Goal: Task Accomplishment & Management: Complete application form

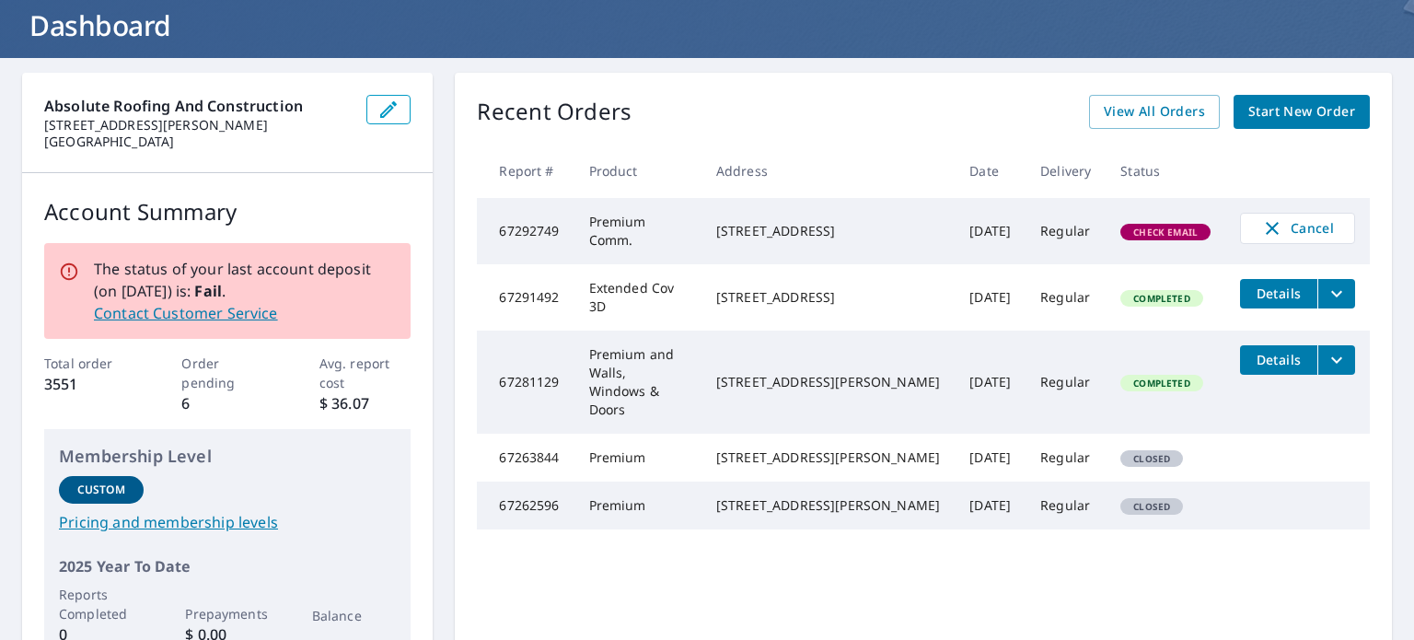
scroll to position [92, 0]
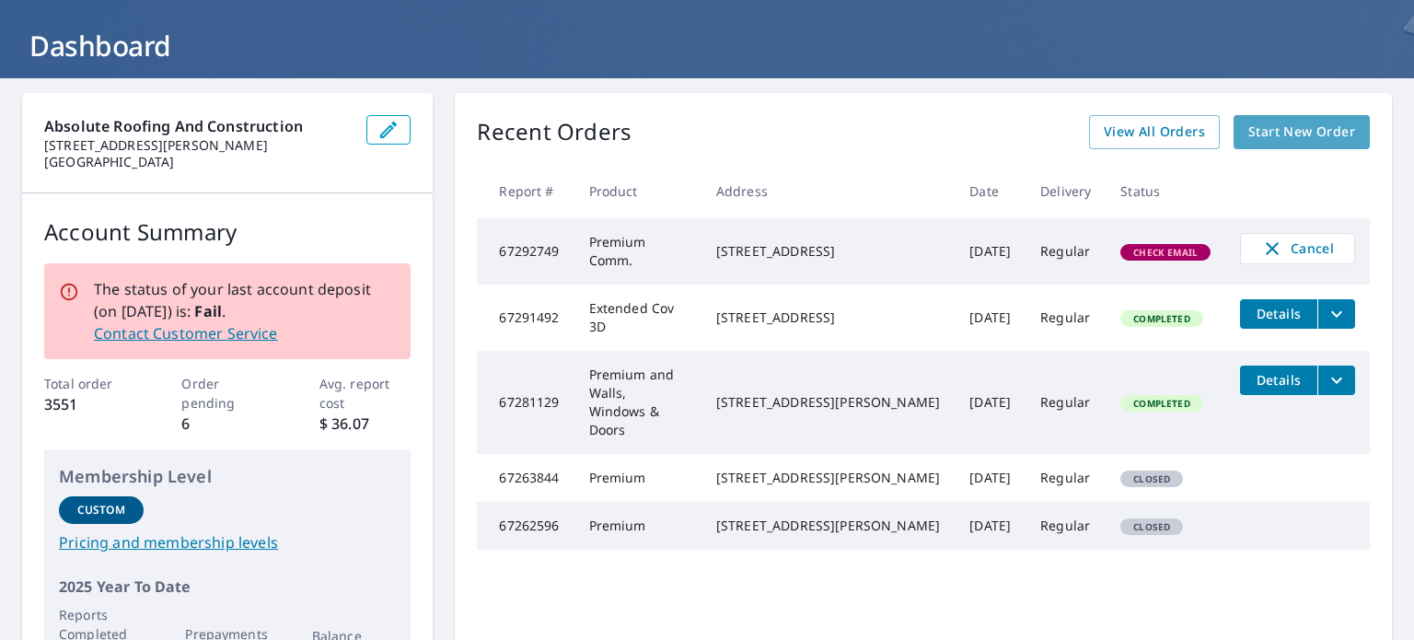
click at [1311, 128] on span "Start New Order" at bounding box center [1302, 132] width 107 height 23
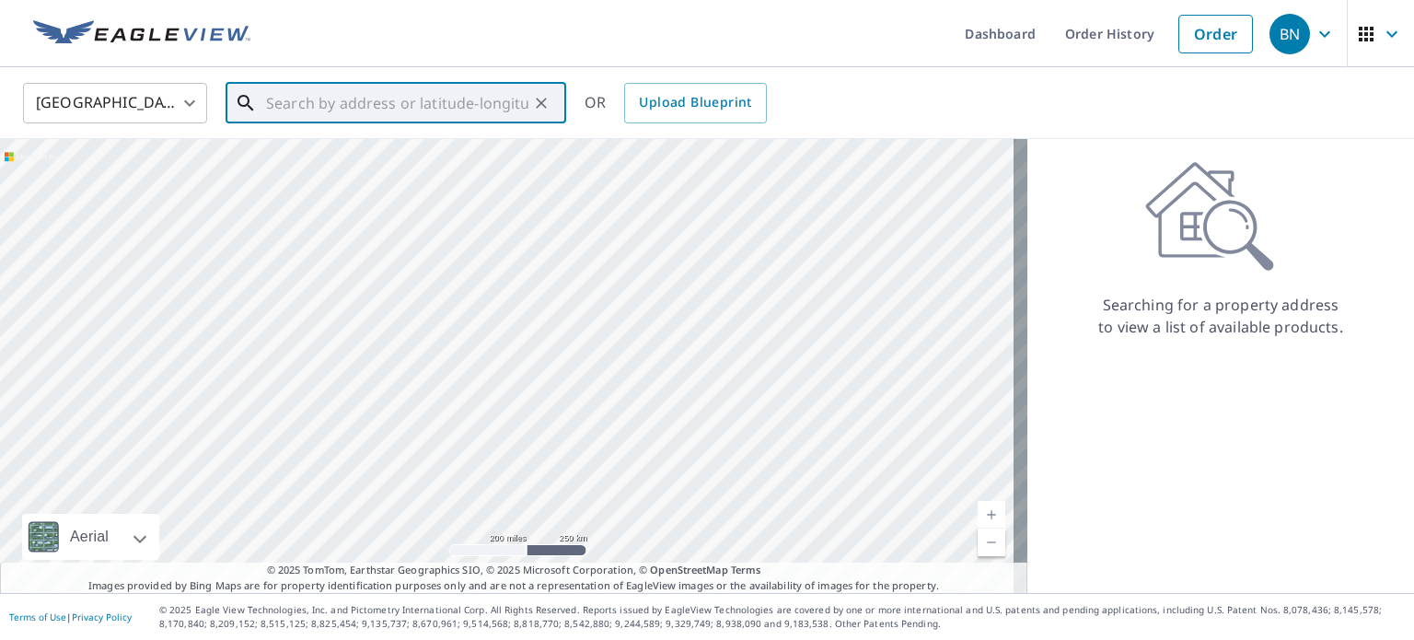
click at [320, 98] on input "text" at bounding box center [397, 103] width 262 height 52
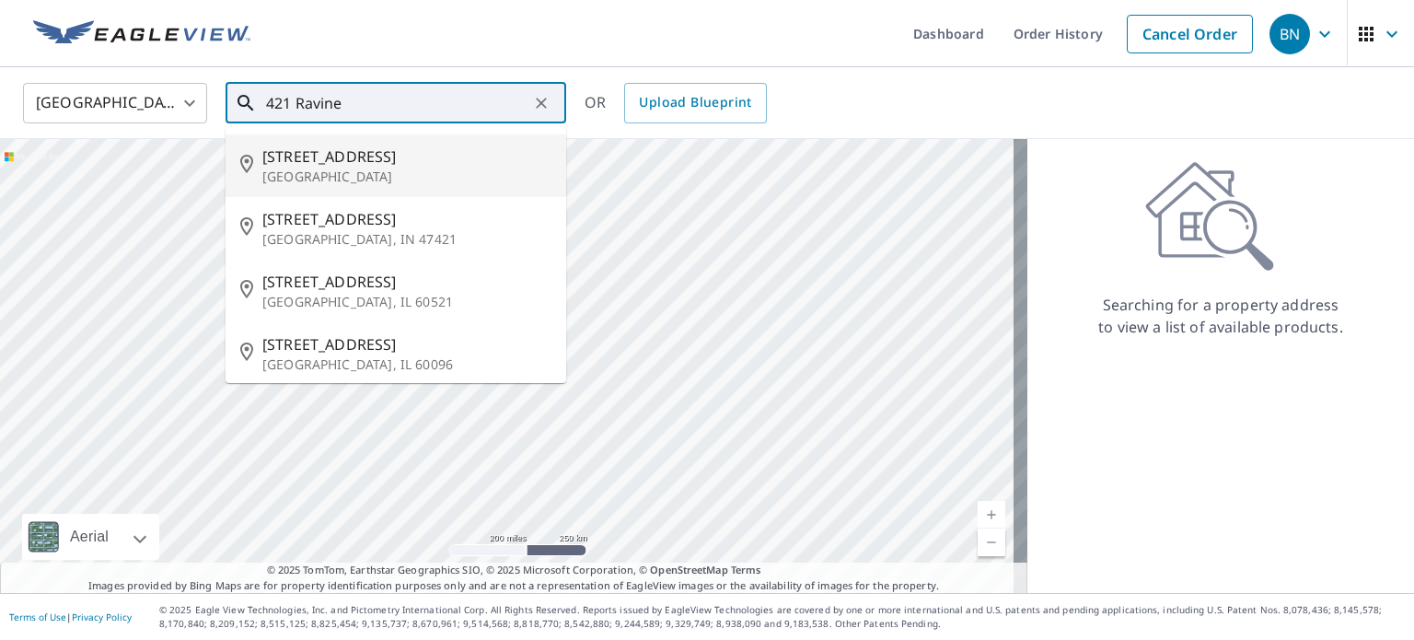
click at [332, 164] on span "421 Ravine Dr" at bounding box center [406, 156] width 289 height 22
type input "421 Ravine Dr Aurora, OH 44202"
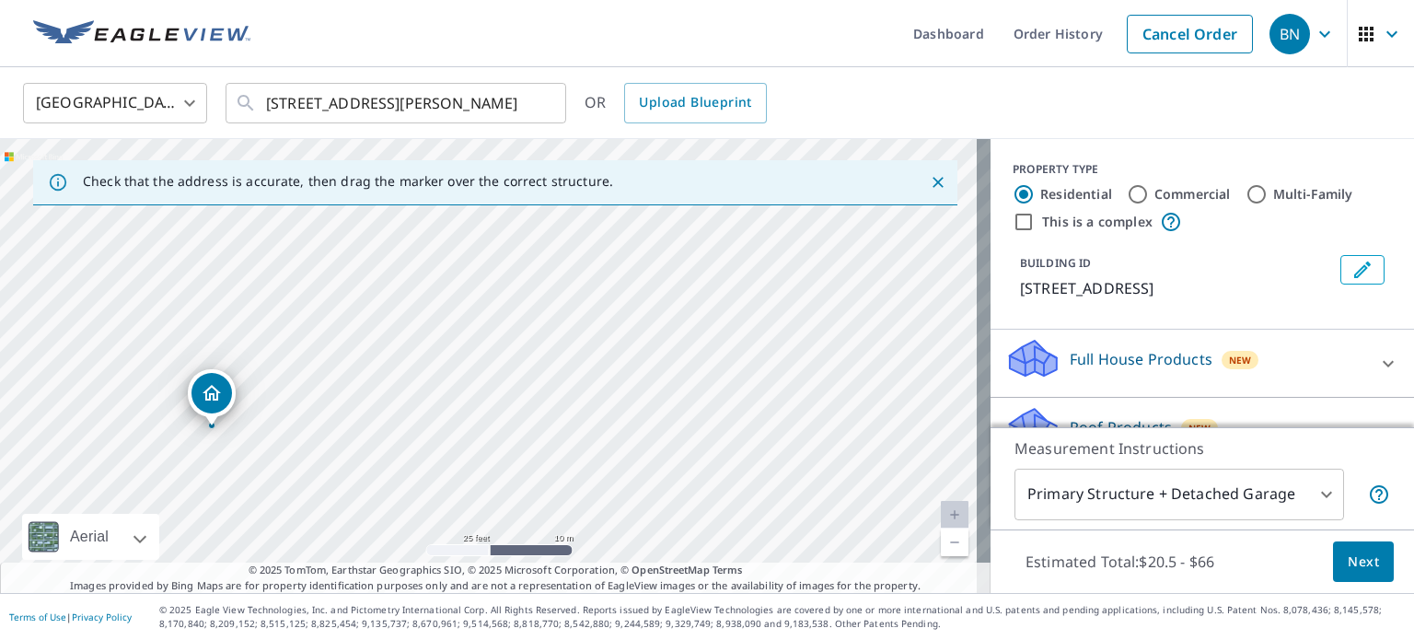
click at [427, 462] on div "421 Ravine Dr Aurora, OH 44202" at bounding box center [495, 366] width 991 height 454
drag, startPoint x: 597, startPoint y: 401, endPoint x: 532, endPoint y: 464, distance: 90.5
click at [532, 464] on div "421 Ravine Dr Aurora, OH 44202" at bounding box center [495, 366] width 991 height 454
drag, startPoint x: 755, startPoint y: 341, endPoint x: 681, endPoint y: 350, distance: 74.2
click at [681, 350] on div "421 Ravine Dr Aurora, OH 44202" at bounding box center [495, 366] width 991 height 454
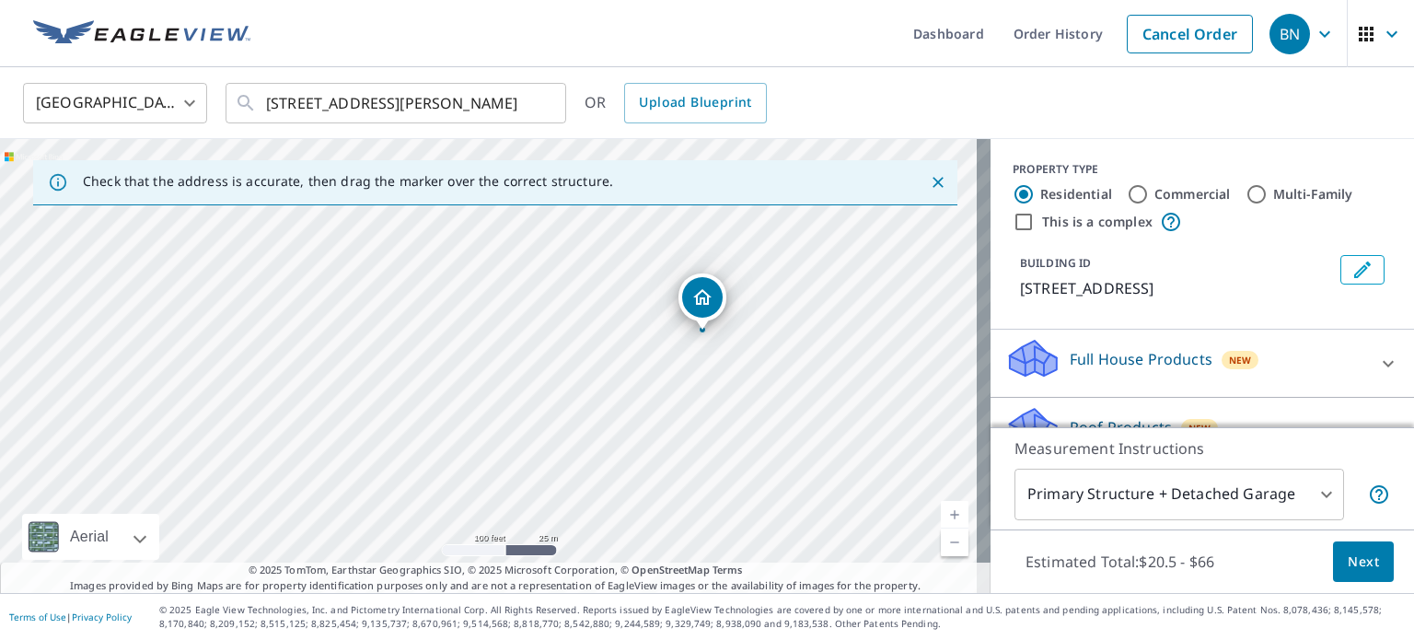
drag, startPoint x: 194, startPoint y: 495, endPoint x: 710, endPoint y: 290, distance: 555.0
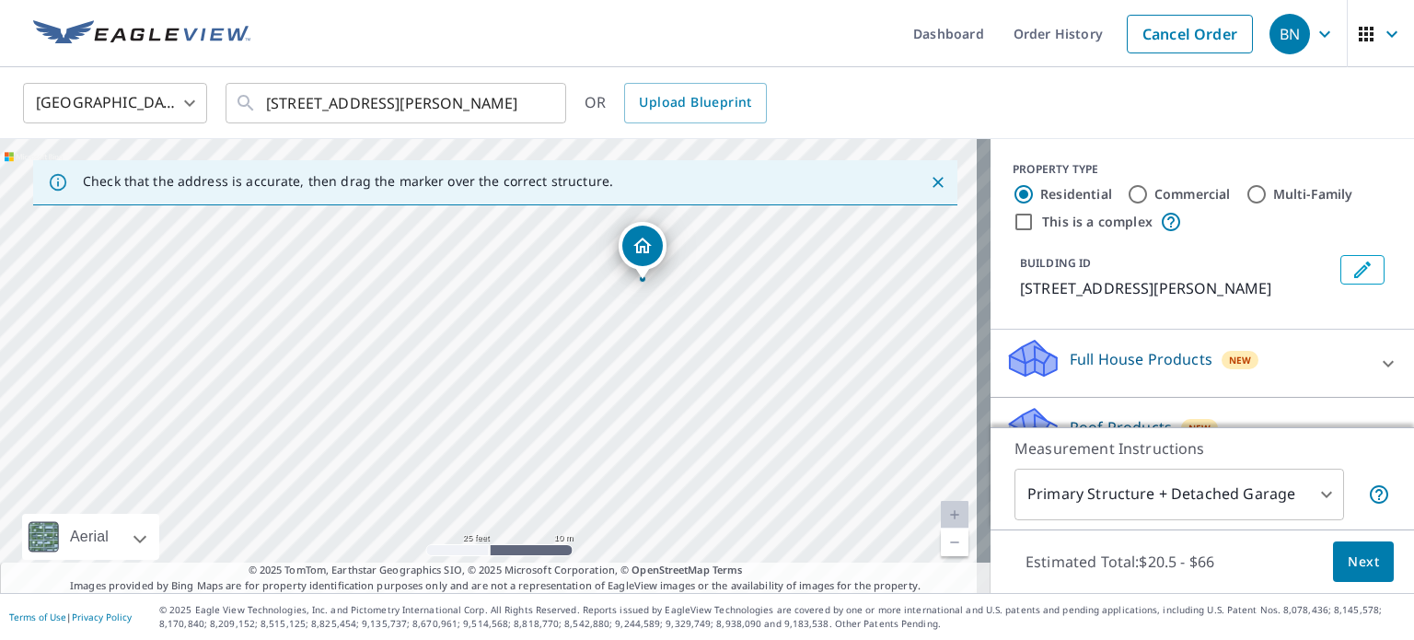
drag, startPoint x: 539, startPoint y: 378, endPoint x: 686, endPoint y: 375, distance: 147.3
click at [686, 375] on div "411 Ravine Dr Aurora, OH 44202" at bounding box center [495, 366] width 991 height 454
drag, startPoint x: 645, startPoint y: 246, endPoint x: 376, endPoint y: 333, distance: 283.6
click at [944, 516] on link "Current Level 20, Zoom In Disabled" at bounding box center [955, 515] width 28 height 28
drag, startPoint x: 574, startPoint y: 384, endPoint x: 644, endPoint y: 338, distance: 83.8
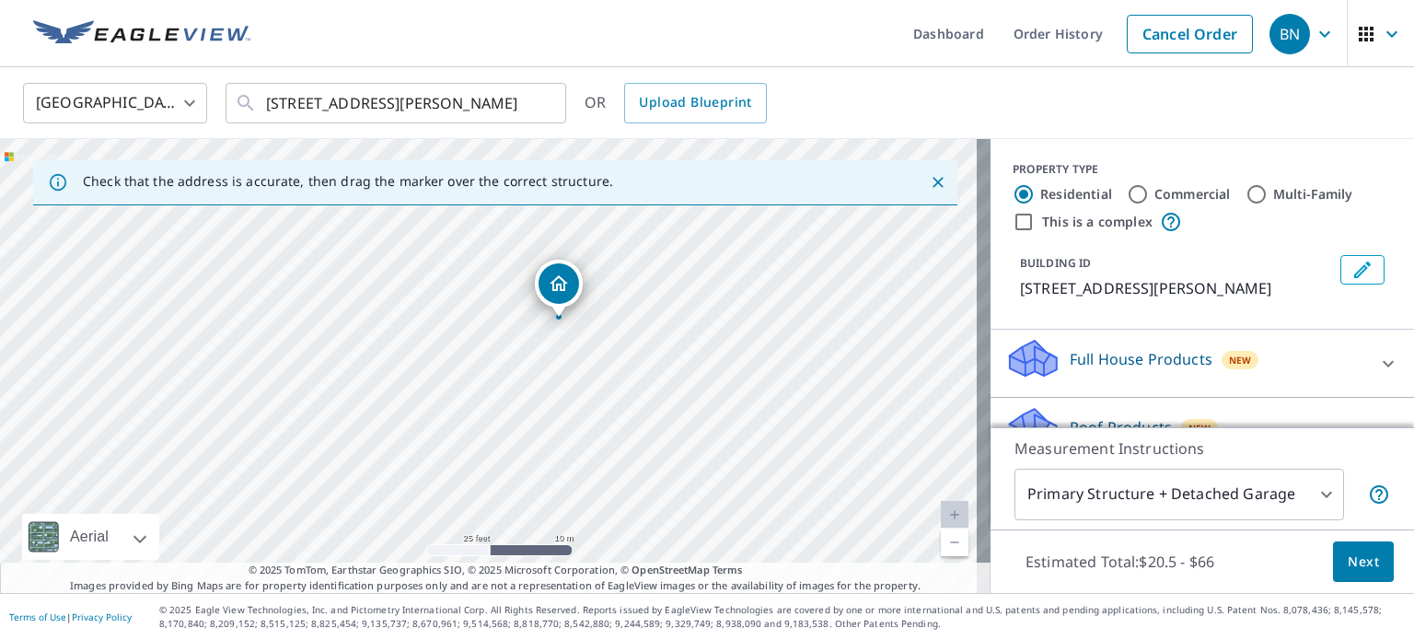
click at [644, 338] on div "411 Ravine Dr Aurora, OH 44202" at bounding box center [495, 366] width 991 height 454
drag, startPoint x: 505, startPoint y: 364, endPoint x: 561, endPoint y: 452, distance: 104.2
click at [561, 452] on div "411 Ravine Dr Aurora, OH 44202" at bounding box center [495, 366] width 991 height 454
drag, startPoint x: 535, startPoint y: 378, endPoint x: 583, endPoint y: 456, distance: 91.0
click at [583, 456] on div "411 Ravine Dr Aurora, OH 44202" at bounding box center [495, 366] width 991 height 454
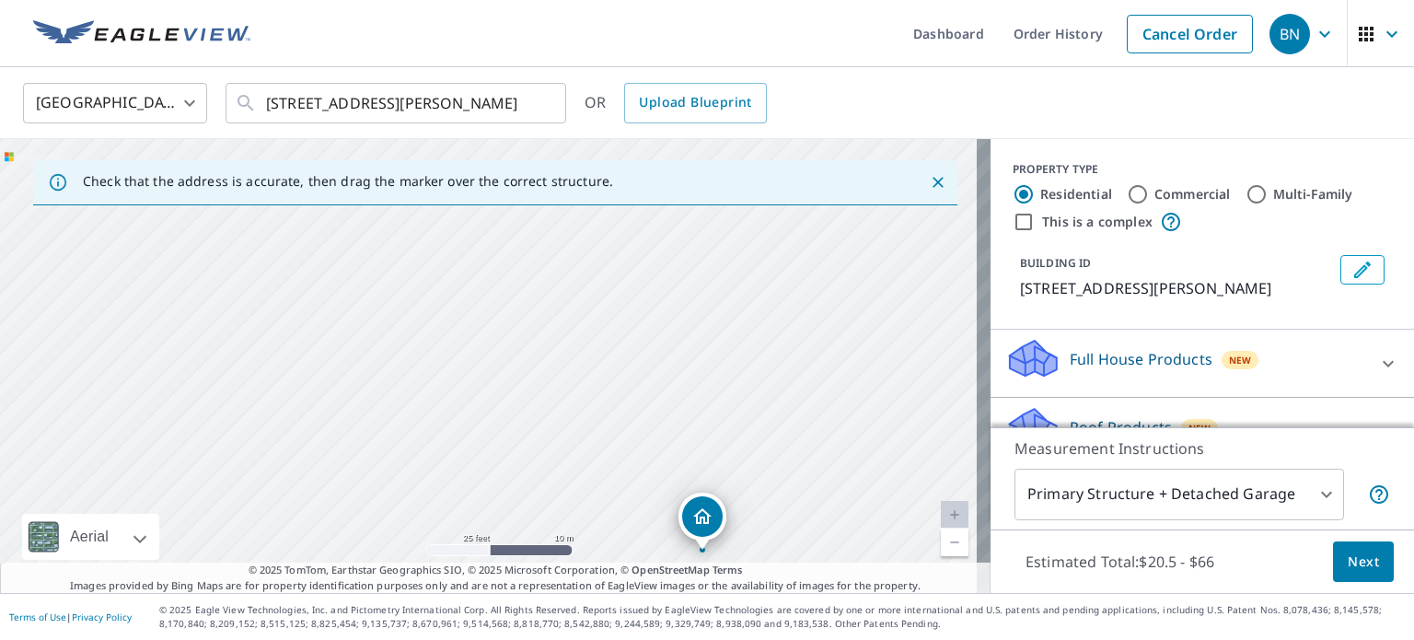
drag, startPoint x: 576, startPoint y: 439, endPoint x: 617, endPoint y: 506, distance: 78.5
click at [617, 506] on div "411 Ravine Dr Aurora, OH 44202" at bounding box center [495, 366] width 991 height 454
drag, startPoint x: 604, startPoint y: 497, endPoint x: 593, endPoint y: 268, distance: 229.5
click at [593, 268] on div "411 Ravine Dr Aurora, OH 44202" at bounding box center [495, 366] width 991 height 454
drag, startPoint x: 639, startPoint y: 387, endPoint x: 616, endPoint y: 324, distance: 66.7
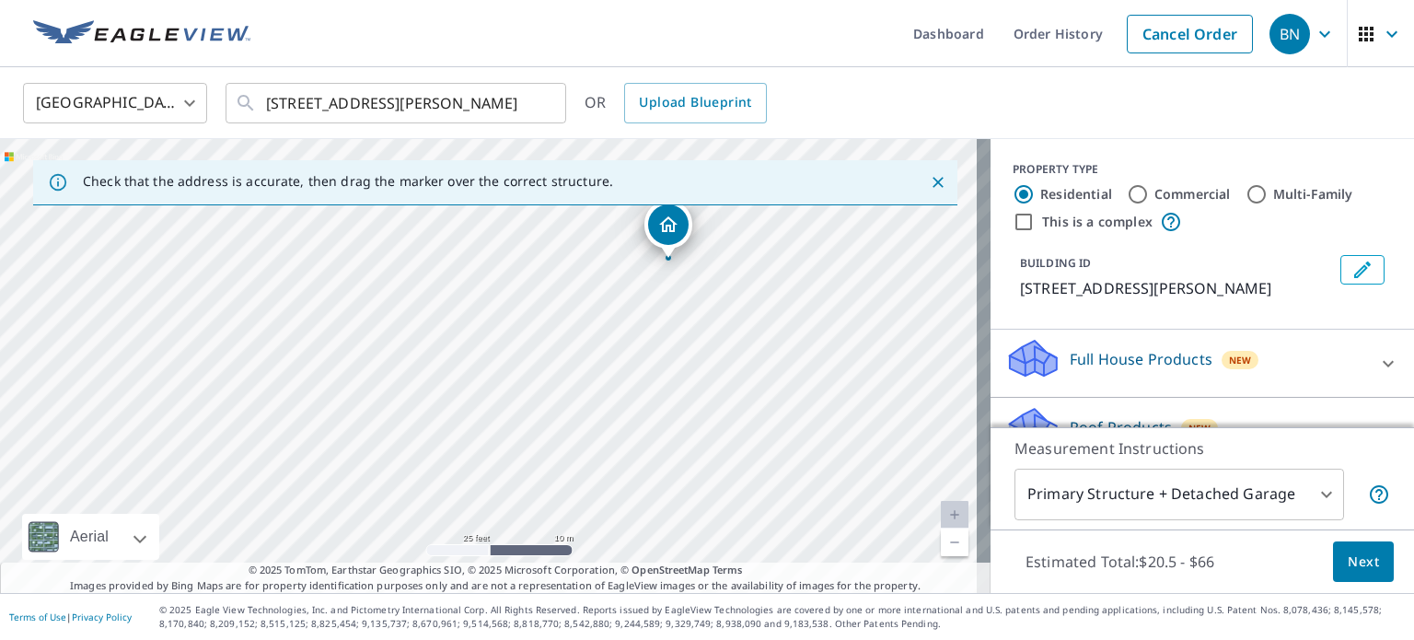
click at [616, 324] on div "411 Ravine Dr Aurora, OH 44202" at bounding box center [495, 366] width 991 height 454
drag, startPoint x: 650, startPoint y: 296, endPoint x: 645, endPoint y: 413, distance: 117.9
click at [645, 413] on div "411 Ravine Dr Aurora, OH 44202" at bounding box center [495, 366] width 991 height 454
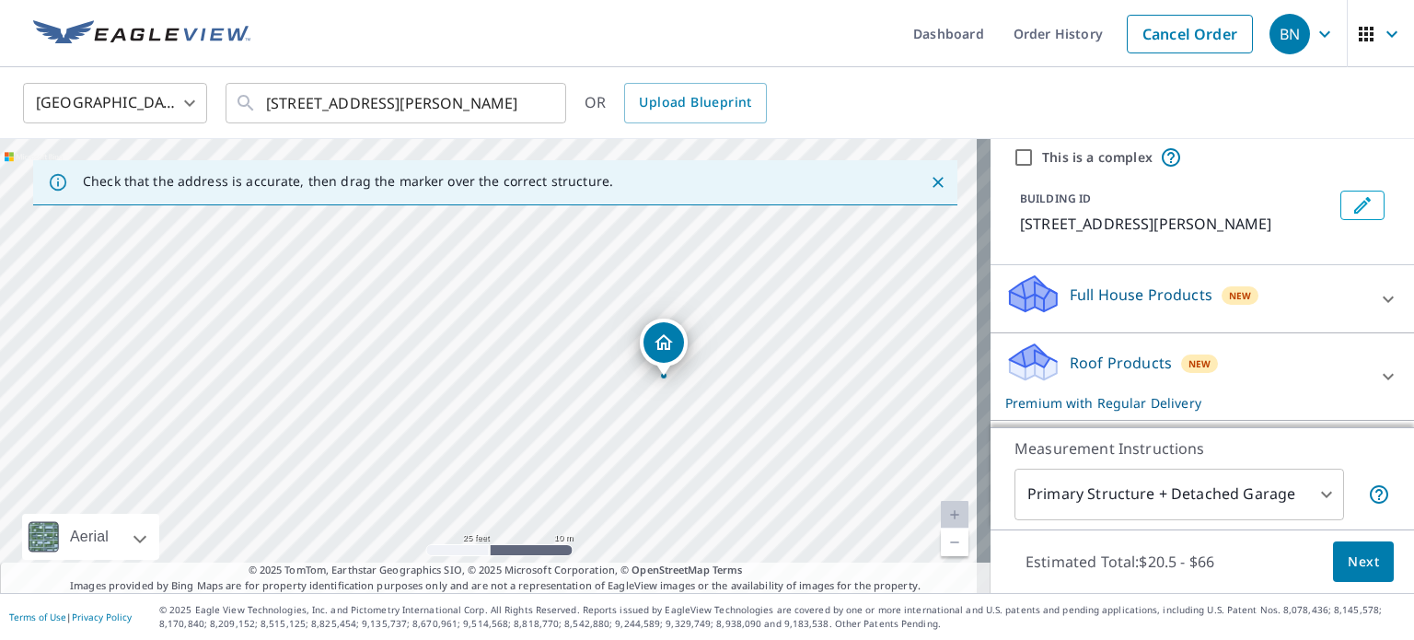
click at [1353, 559] on span "Next" at bounding box center [1363, 562] width 31 height 23
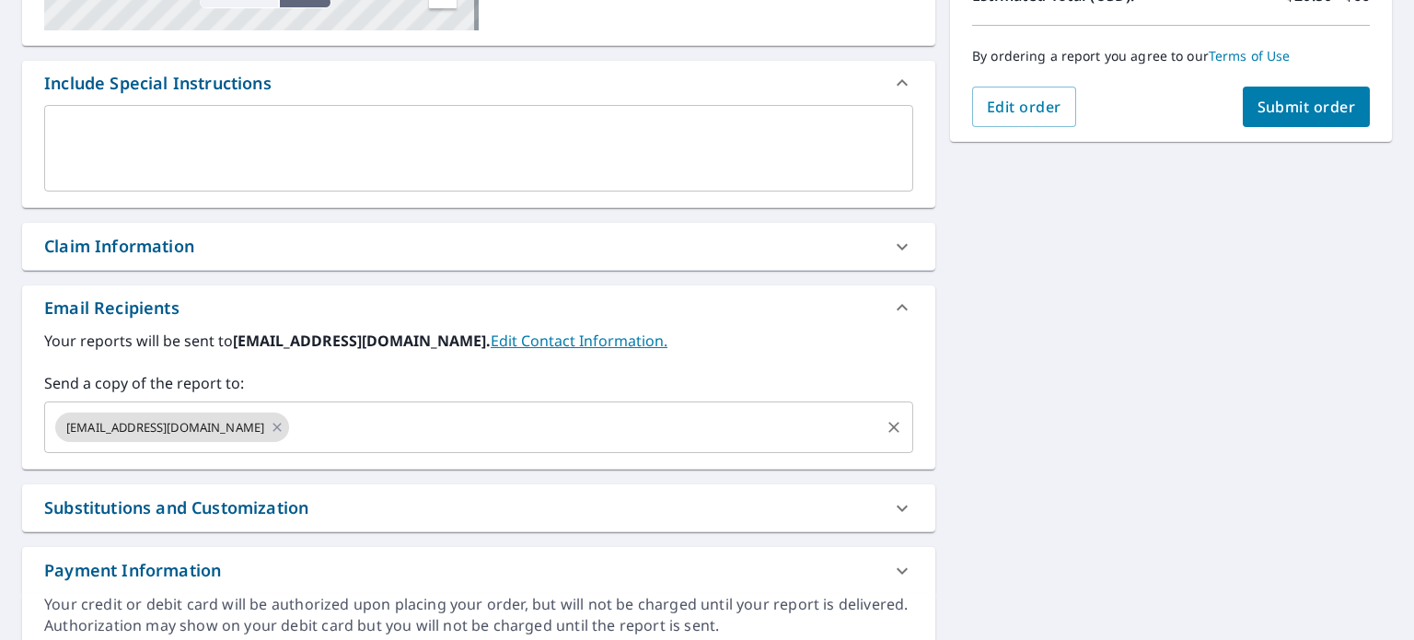
scroll to position [457, 0]
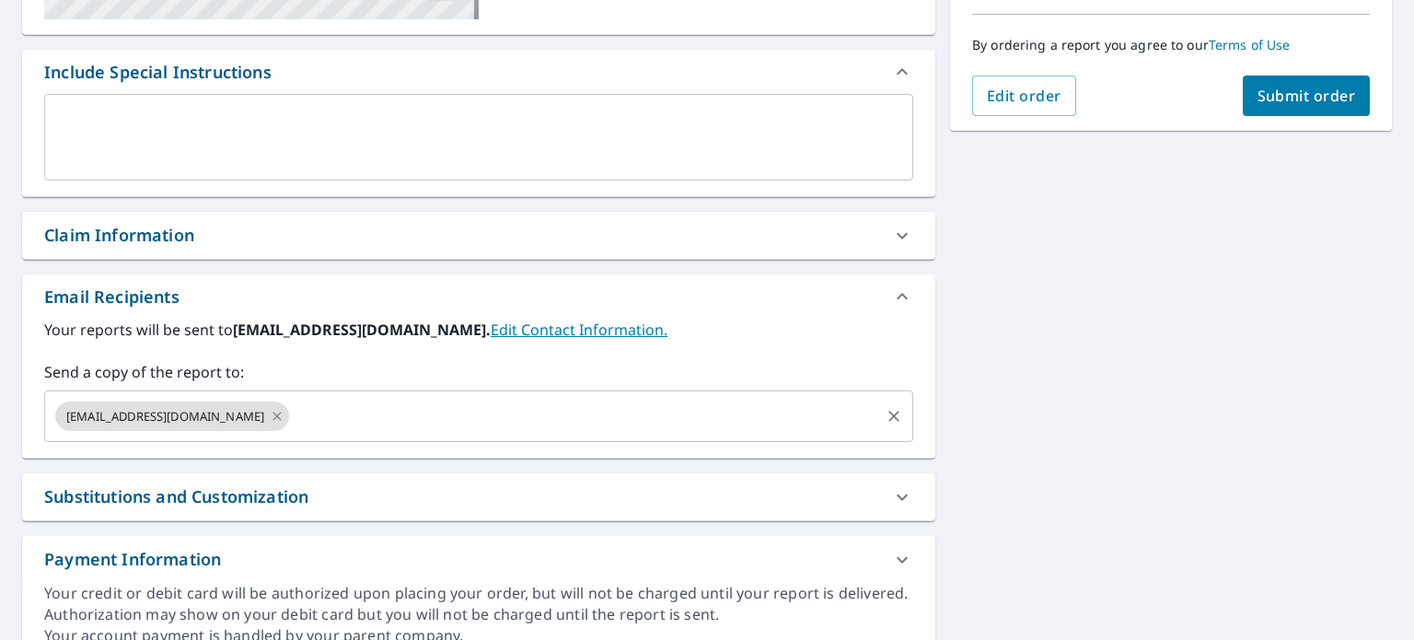
click at [273, 417] on icon at bounding box center [277, 416] width 8 height 8
checkbox input "true"
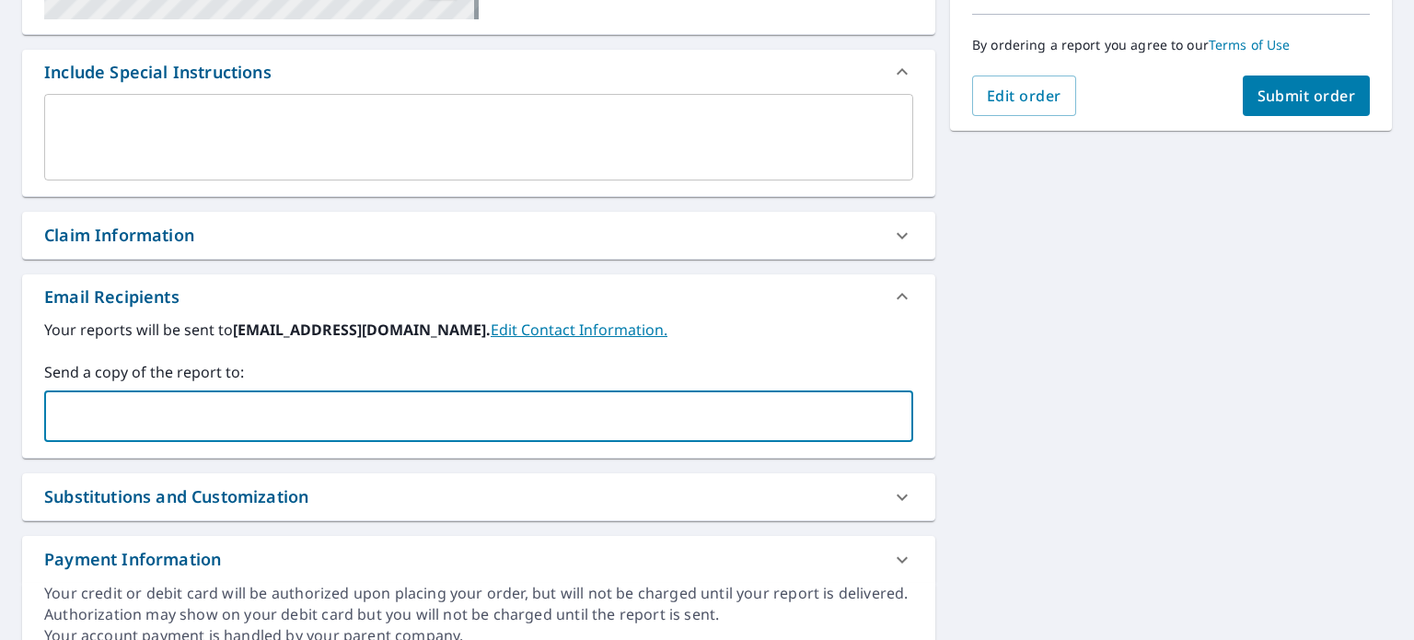
click at [114, 408] on input "text" at bounding box center [464, 416] width 825 height 35
type input "czupan@absoluteroofing.com"
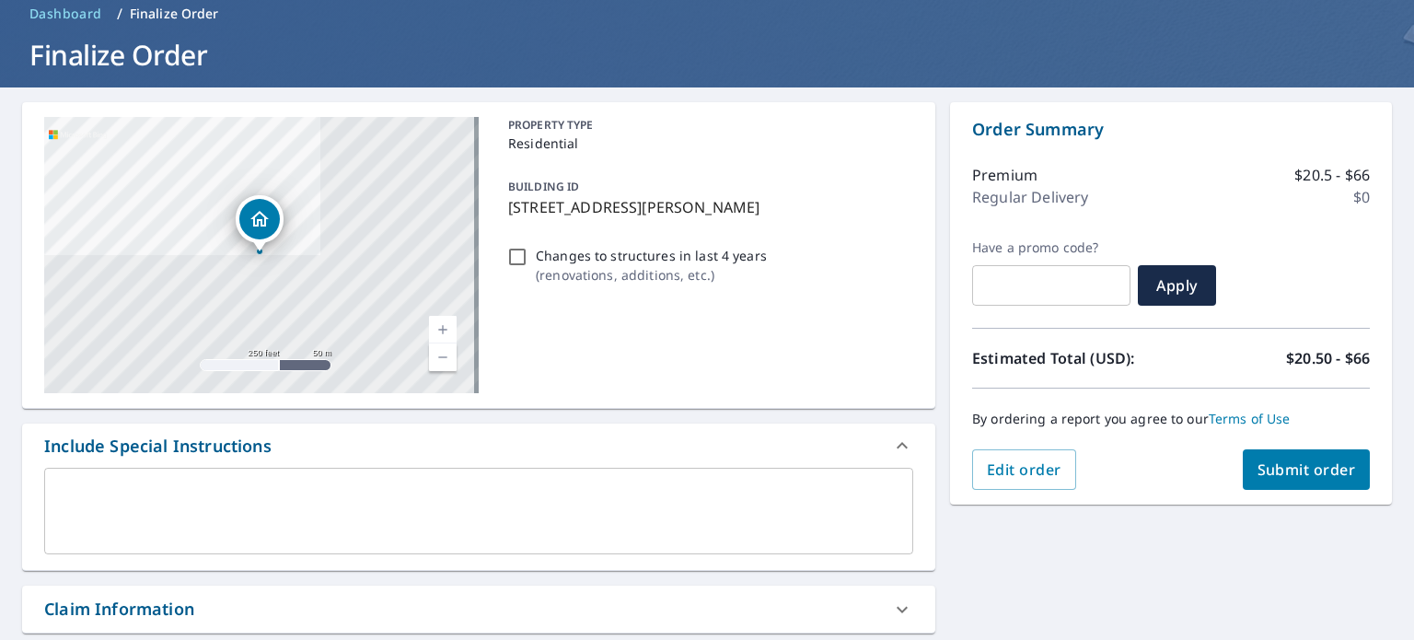
scroll to position [77, 0]
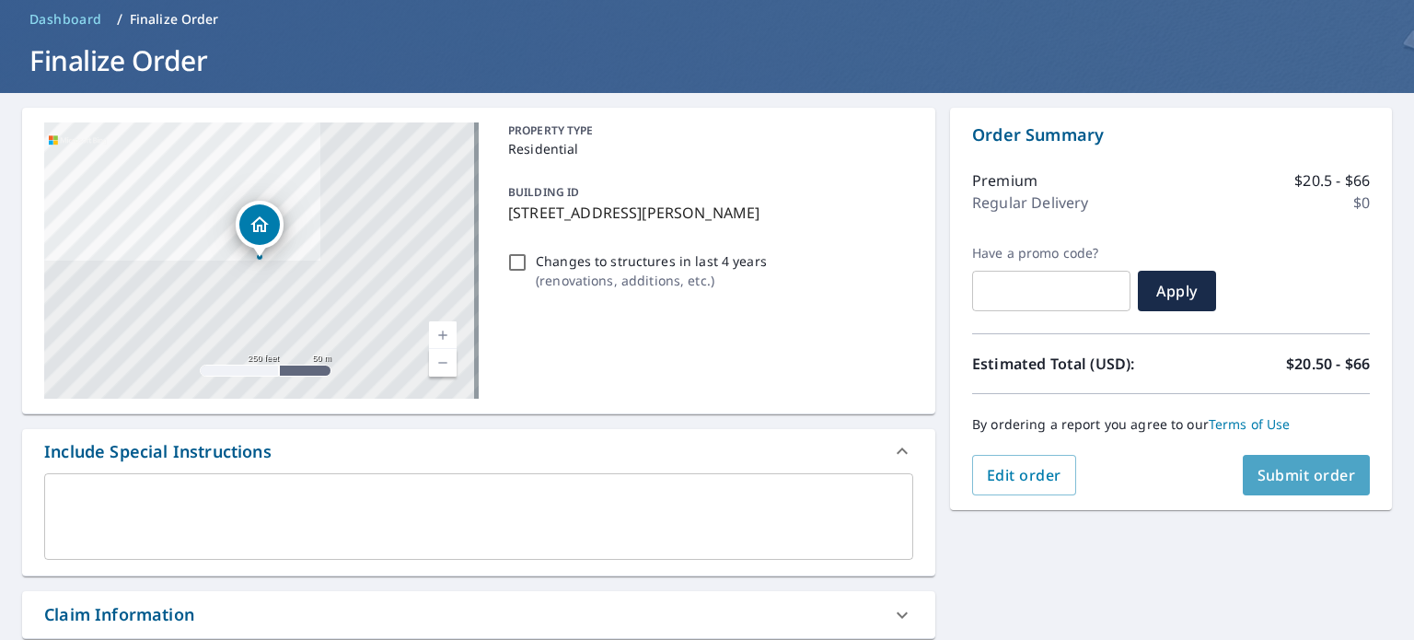
click at [1306, 471] on span "Submit order" at bounding box center [1307, 475] width 99 height 20
checkbox input "true"
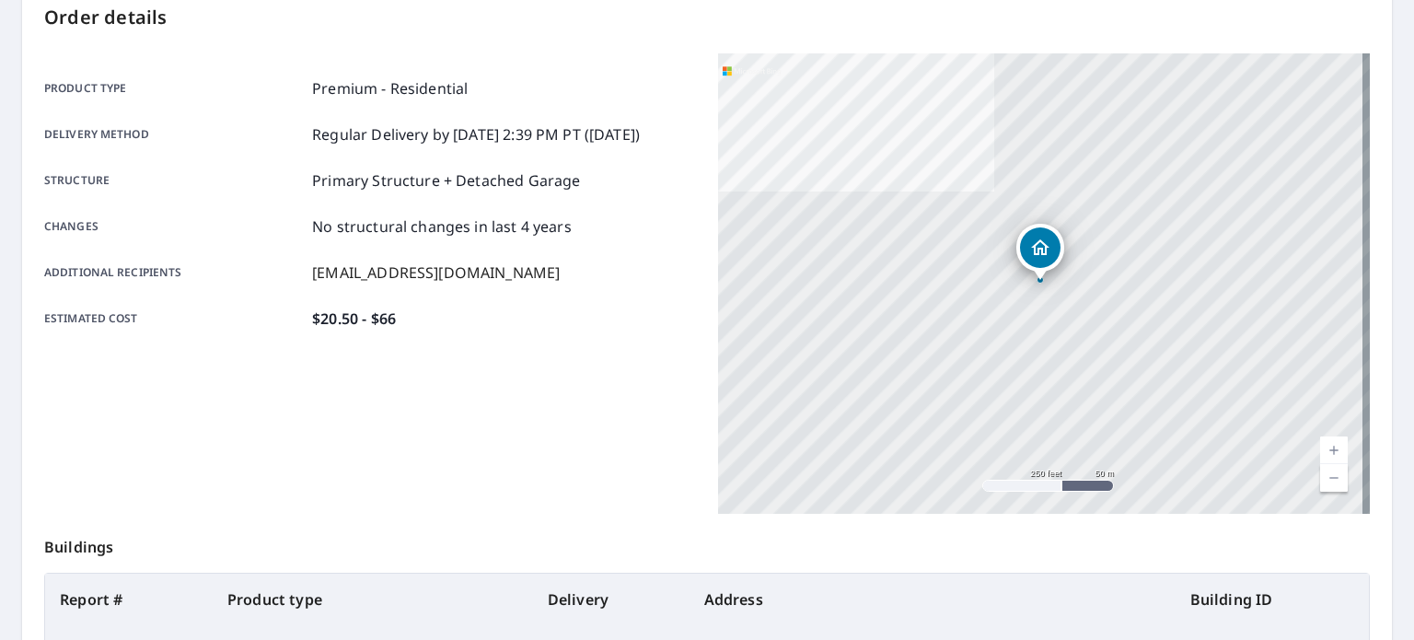
scroll to position [166, 0]
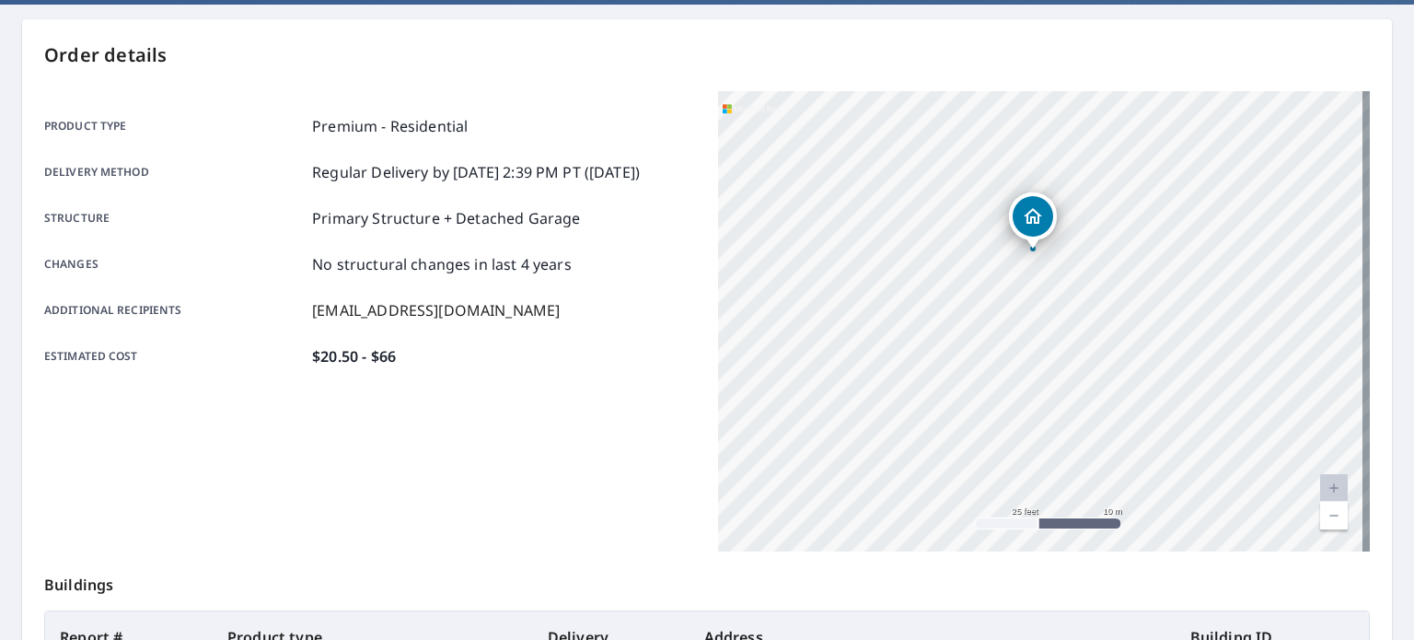
drag, startPoint x: 1077, startPoint y: 311, endPoint x: 1037, endPoint y: 264, distance: 62.0
click at [1037, 264] on div "411 Ravine Dr Aurora, OH 44202" at bounding box center [1044, 321] width 652 height 460
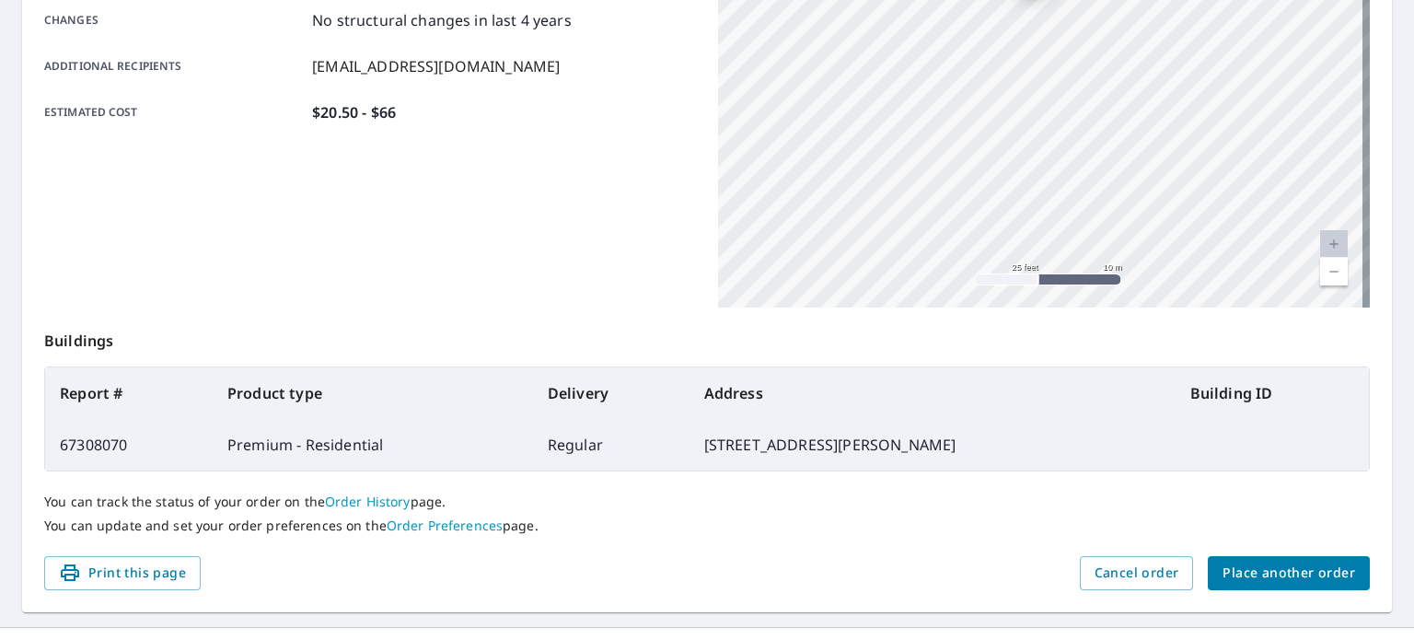
scroll to position [442, 0]
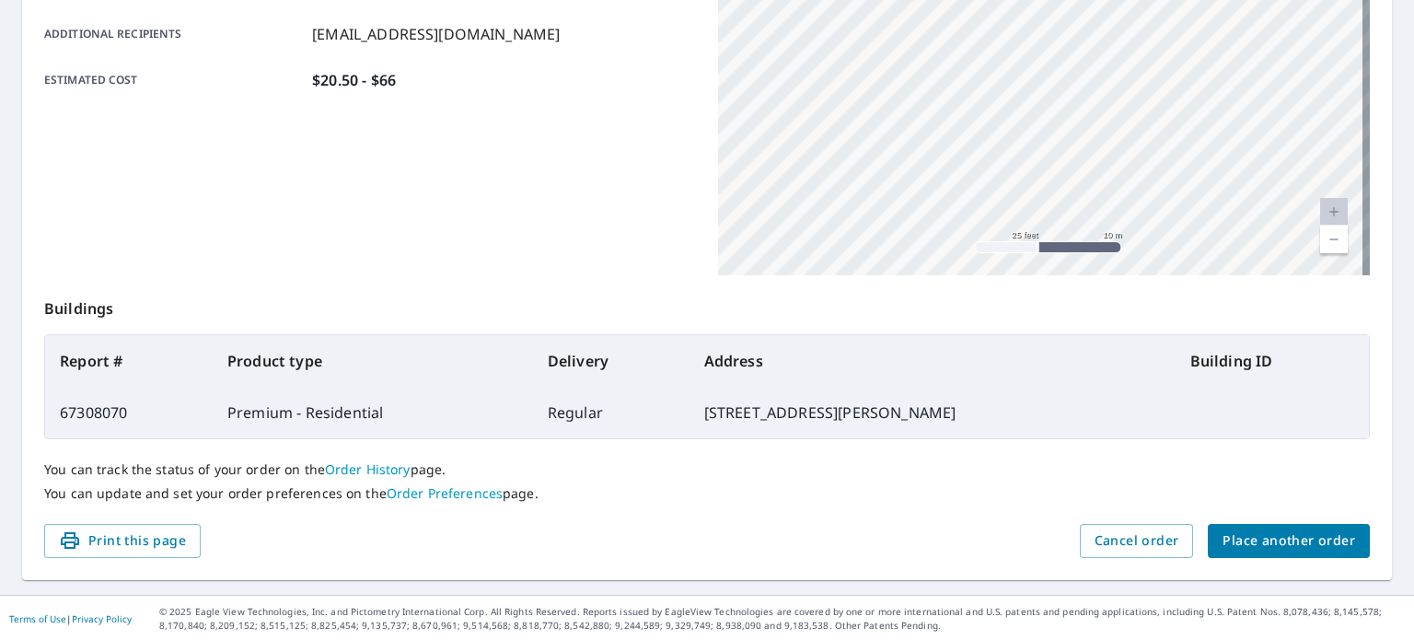
click at [738, 411] on td "411 Ravine Dr, Aurora OH 44202" at bounding box center [933, 413] width 486 height 52
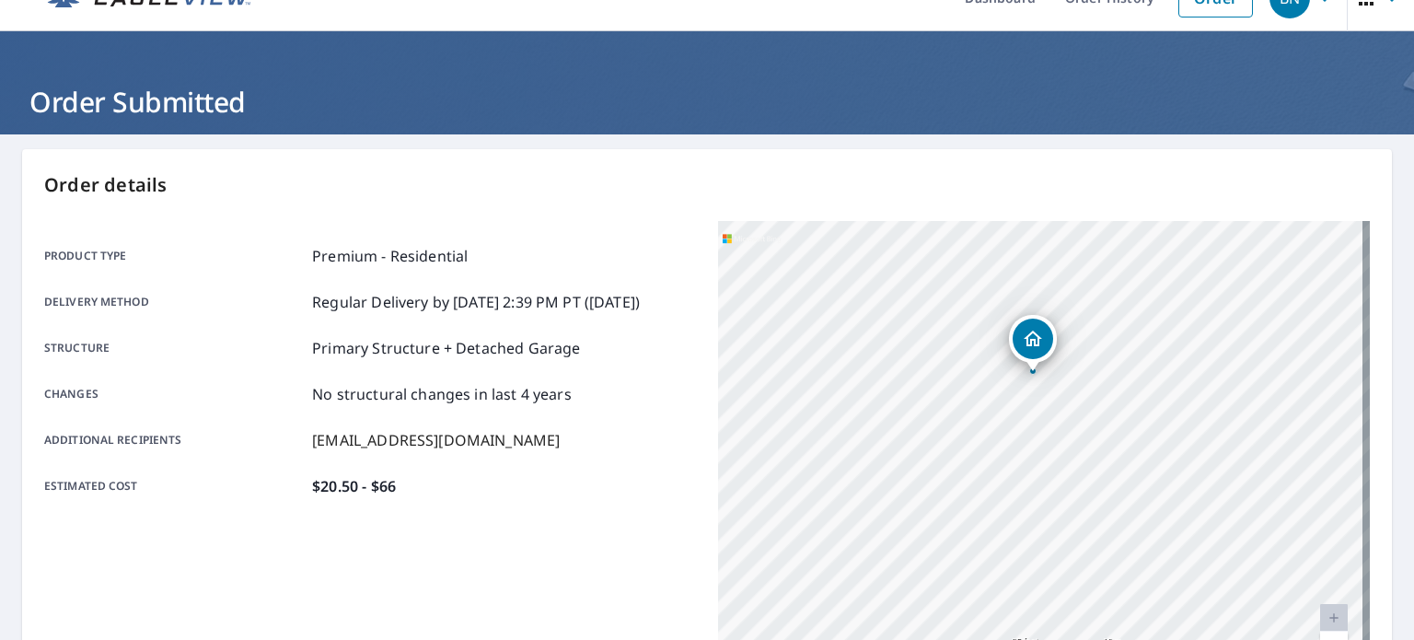
scroll to position [0, 0]
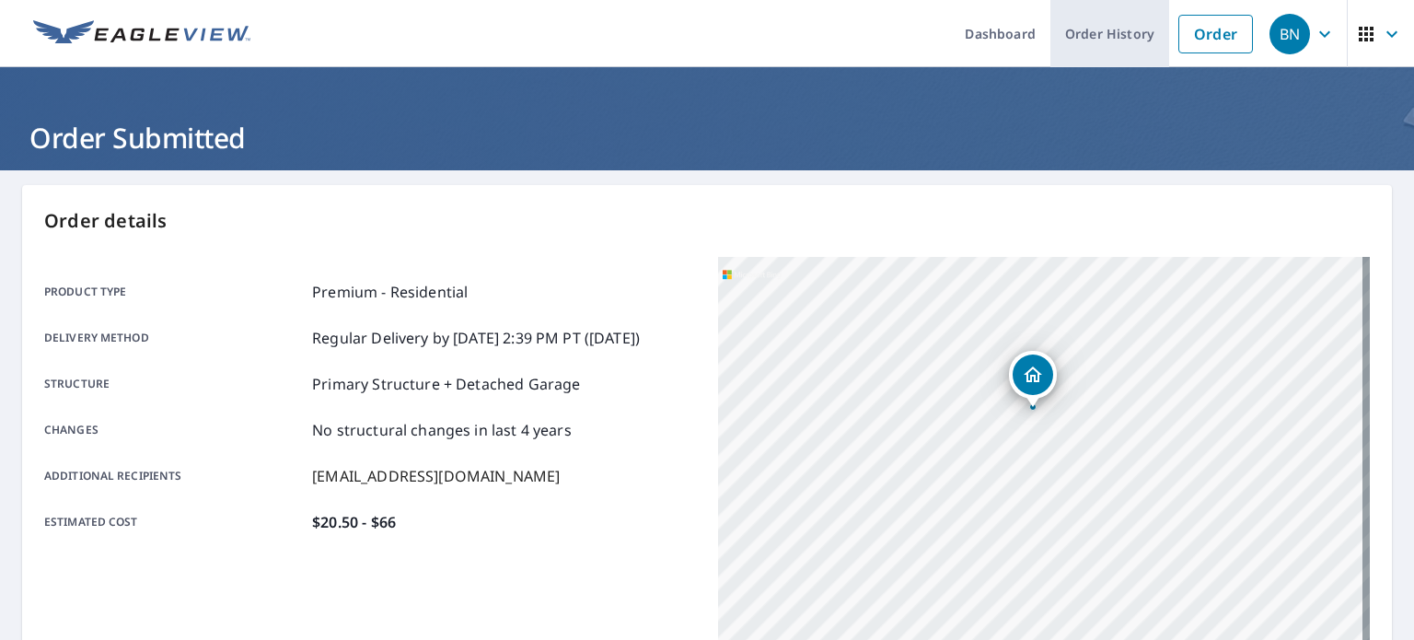
click at [1088, 36] on link "Order History" at bounding box center [1110, 33] width 119 height 67
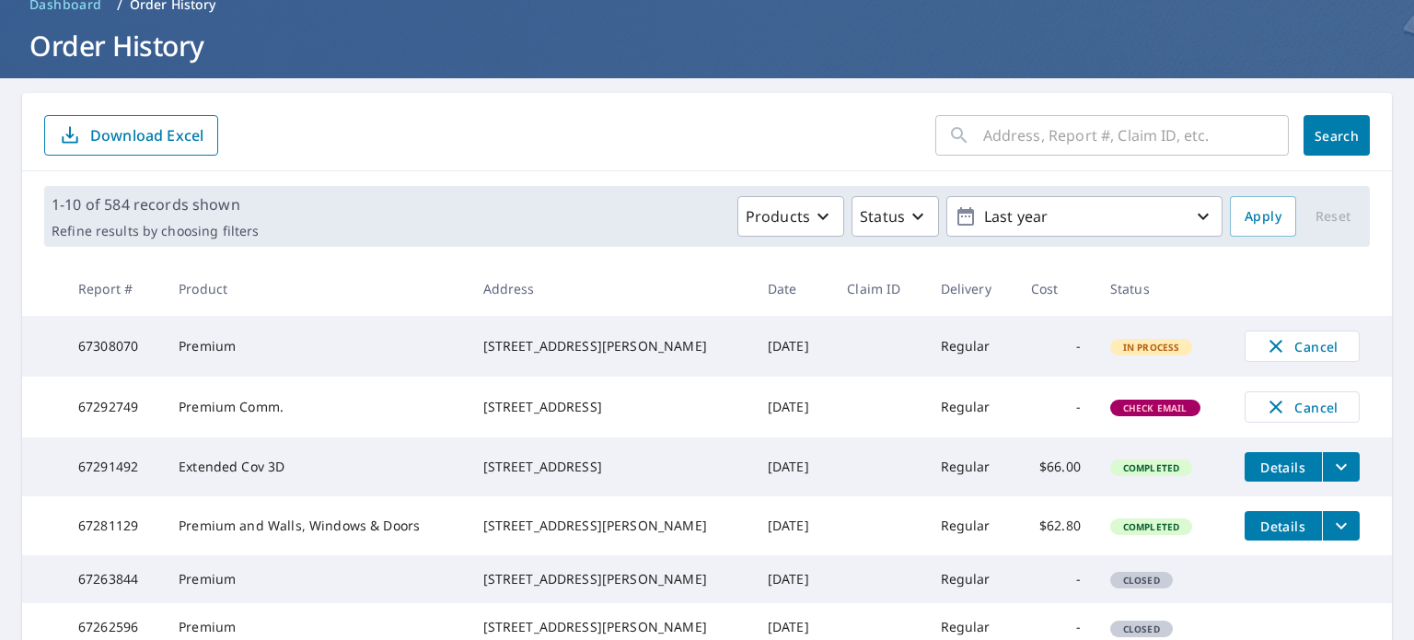
scroll to position [184, 0]
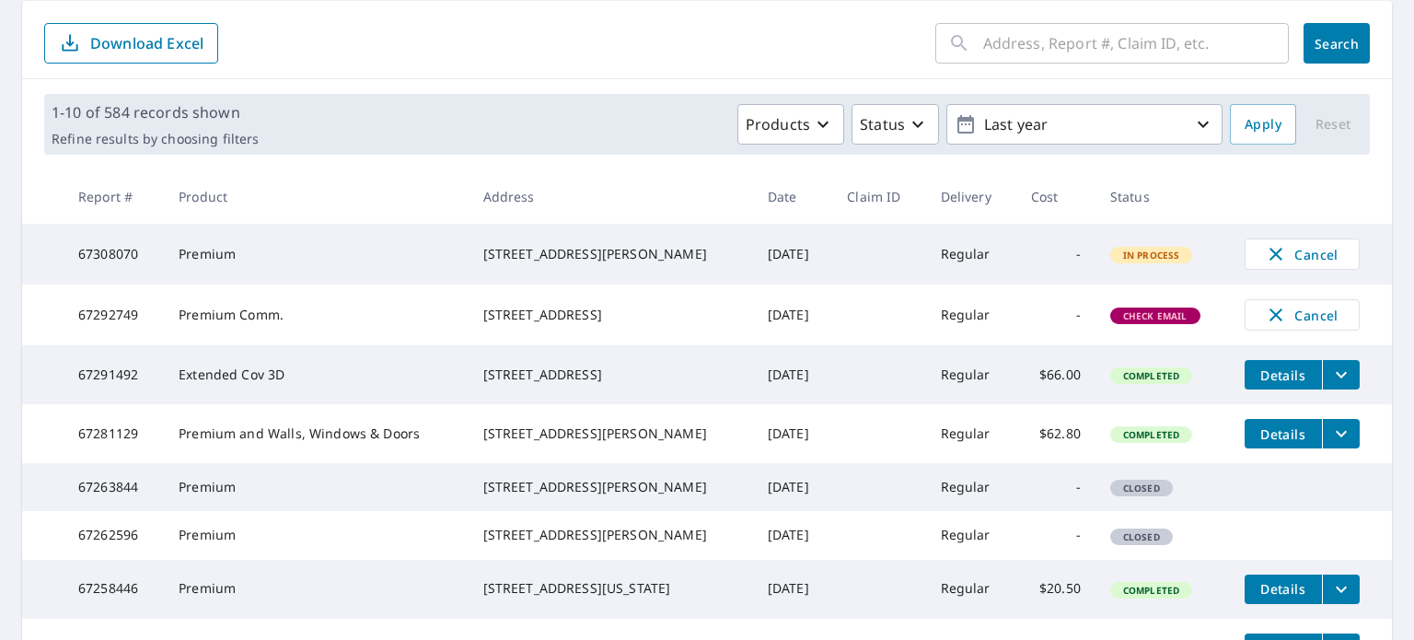
click at [545, 253] on div "411 Ravine Dr Aurora, OH 44202" at bounding box center [610, 254] width 255 height 18
click at [538, 251] on div "411 Ravine Dr Aurora, OH 44202" at bounding box center [610, 254] width 255 height 18
click at [530, 247] on div "411 Ravine Dr Aurora, OH 44202" at bounding box center [610, 254] width 255 height 18
click at [983, 41] on input "text" at bounding box center [1136, 43] width 306 height 52
click at [800, 54] on form "​ Search Download Excel" at bounding box center [707, 43] width 1326 height 41
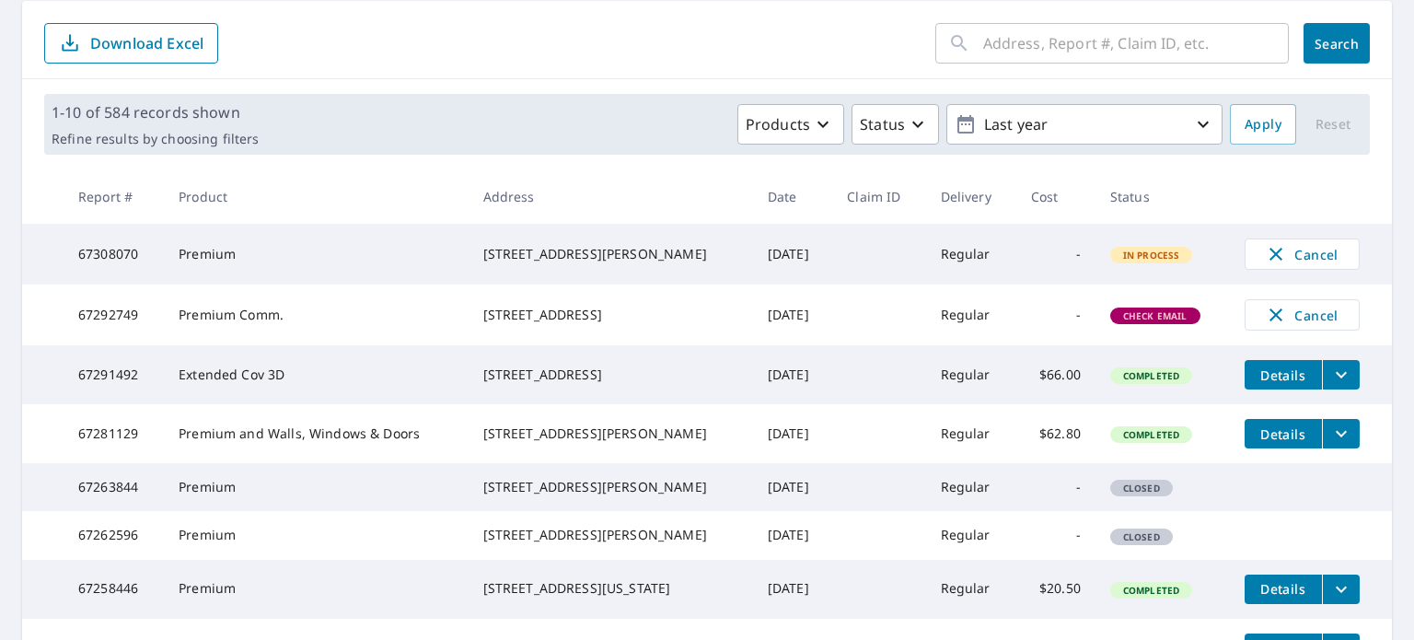
scroll to position [276, 0]
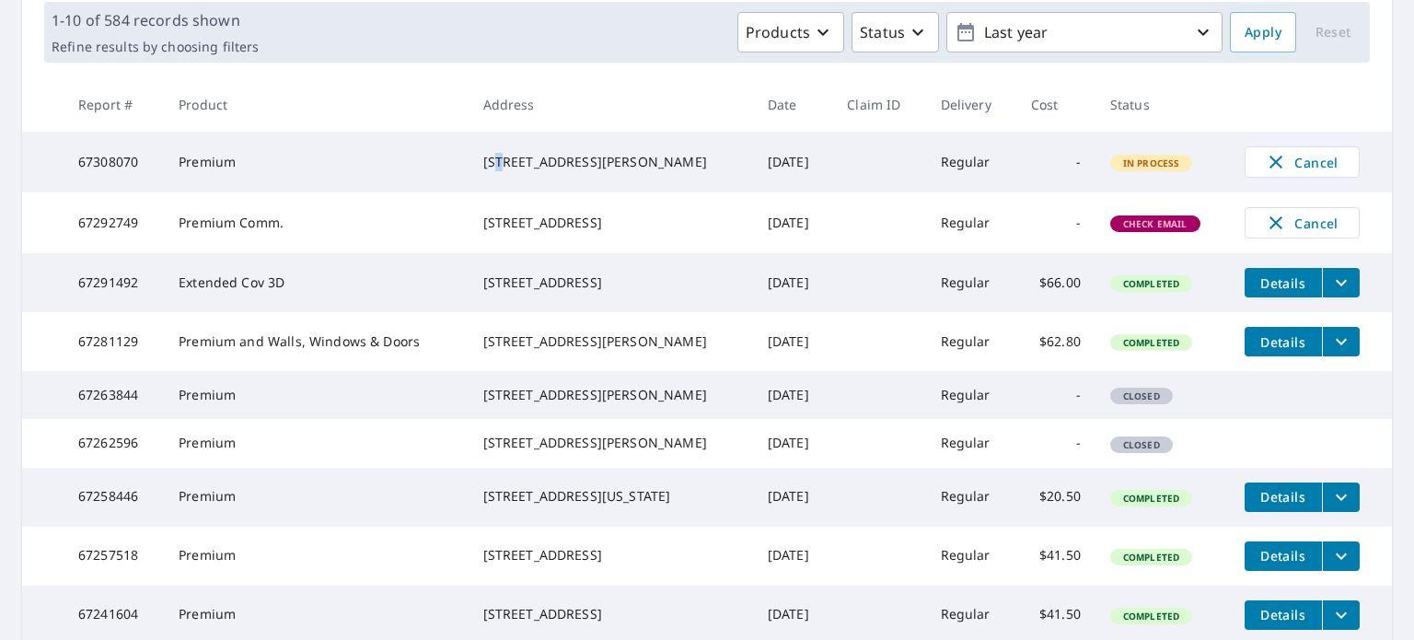
click at [498, 153] on div "411 Ravine Dr Aurora, OH 44202" at bounding box center [610, 162] width 255 height 18
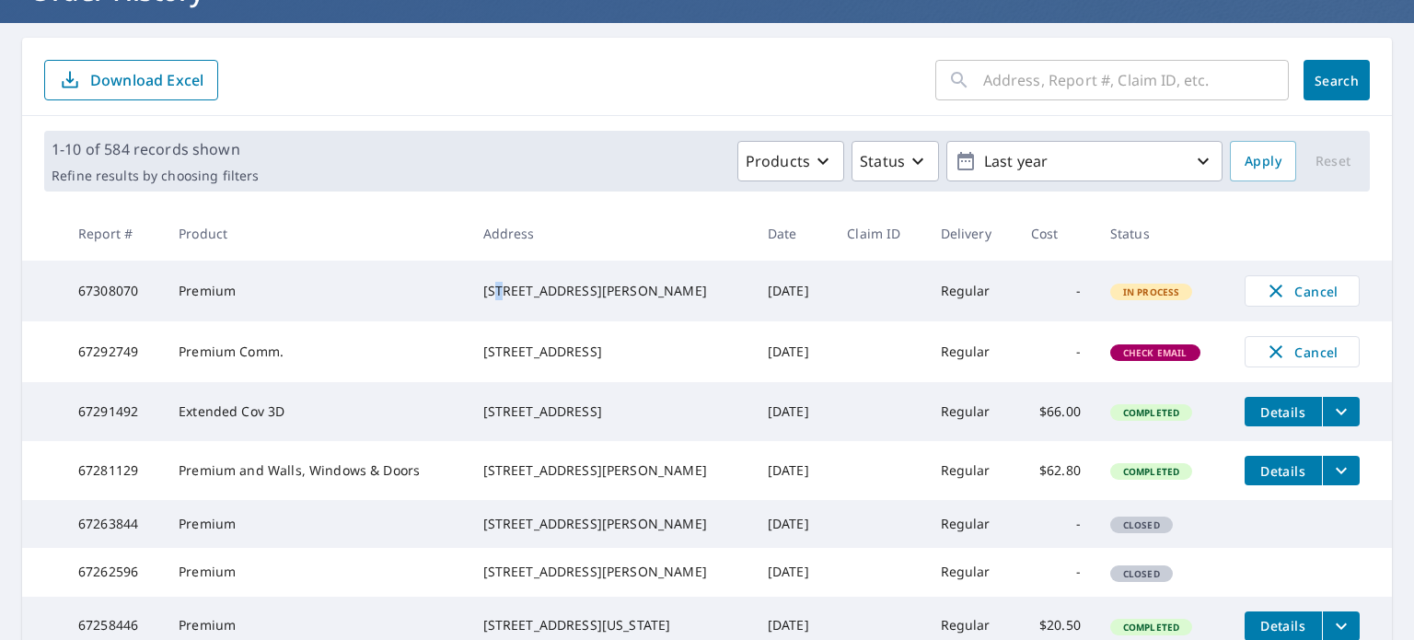
scroll to position [105, 0]
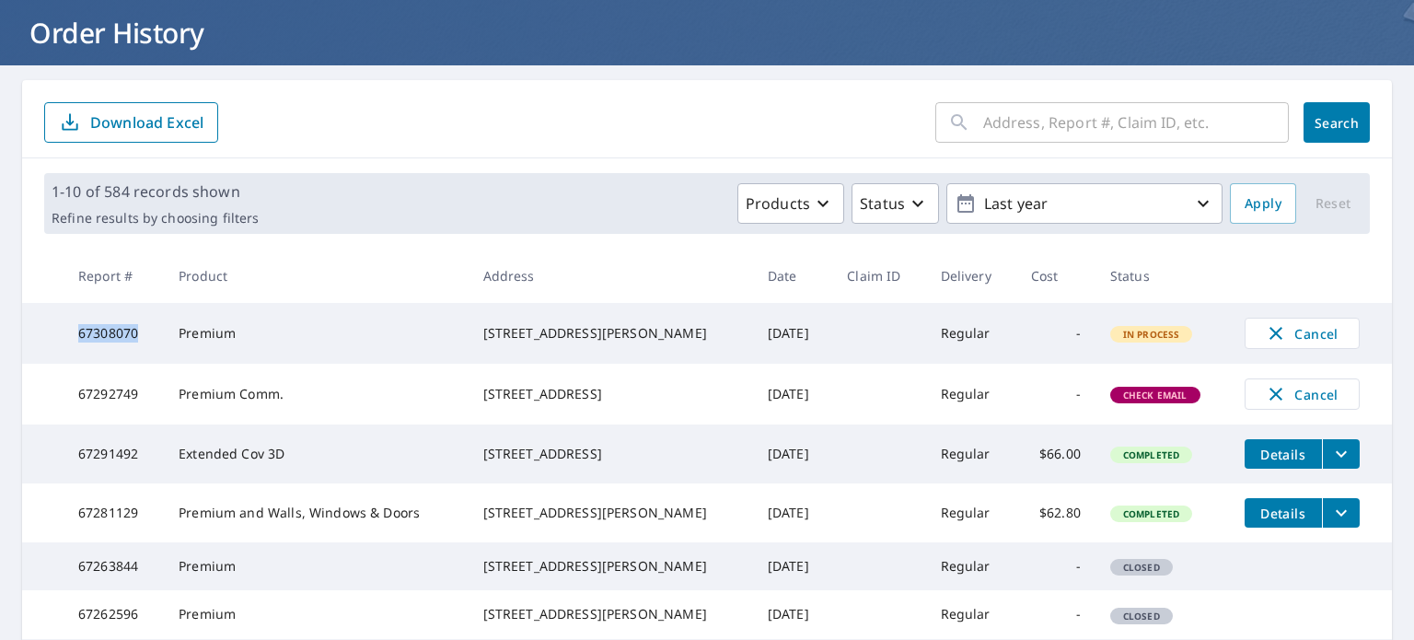
drag, startPoint x: 77, startPoint y: 334, endPoint x: 144, endPoint y: 329, distance: 66.5
click at [139, 329] on td "67308070" at bounding box center [114, 333] width 100 height 61
copy td "67308070"
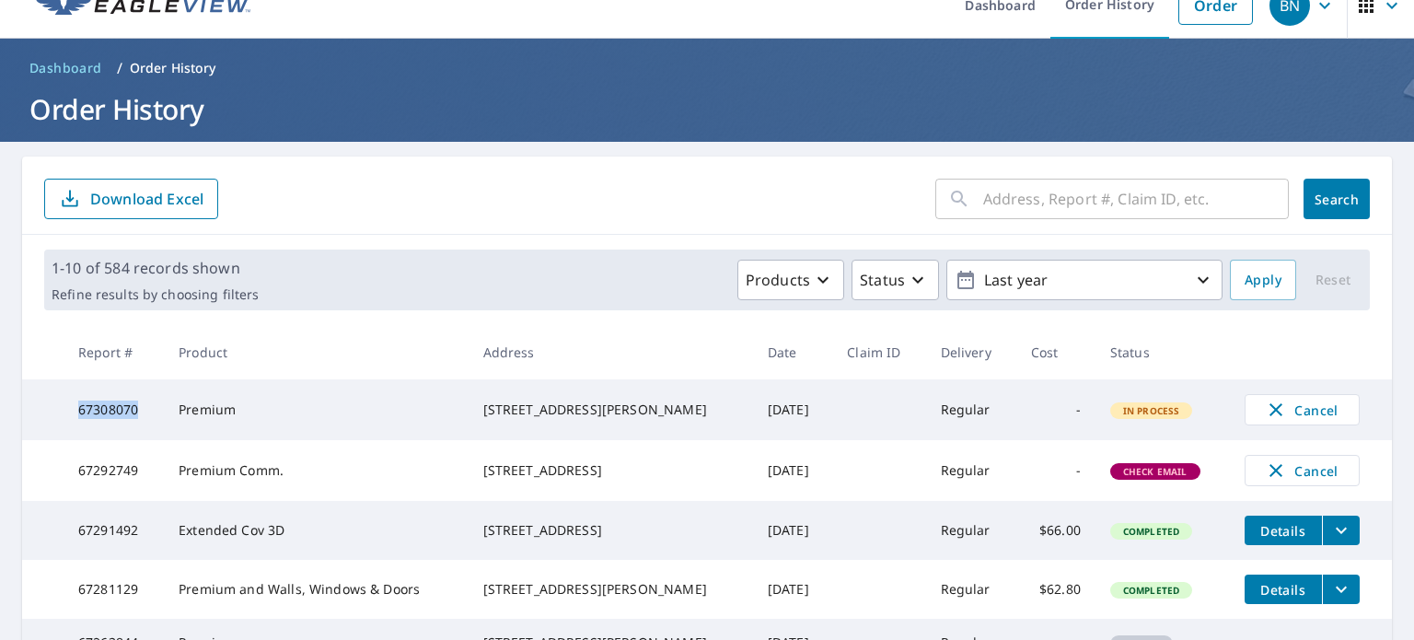
scroll to position [0, 0]
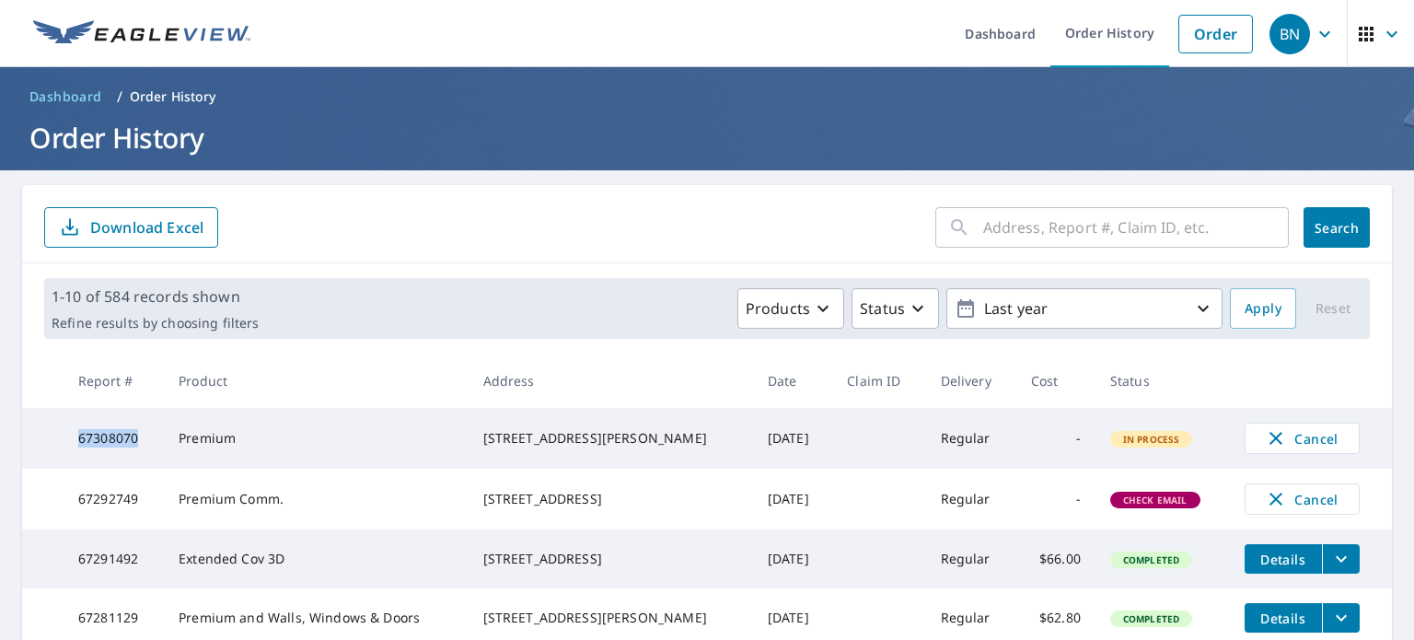
click at [1314, 32] on icon "button" at bounding box center [1325, 34] width 22 height 22
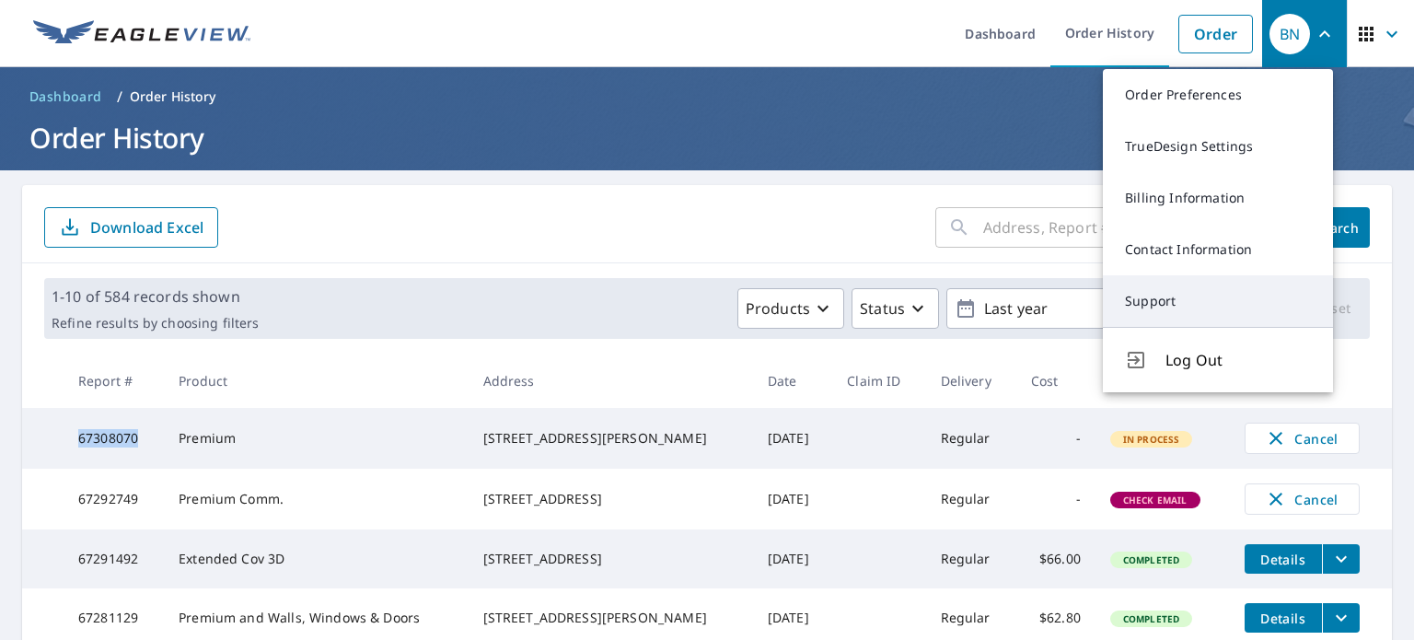
click at [1161, 297] on link "Support" at bounding box center [1218, 301] width 230 height 52
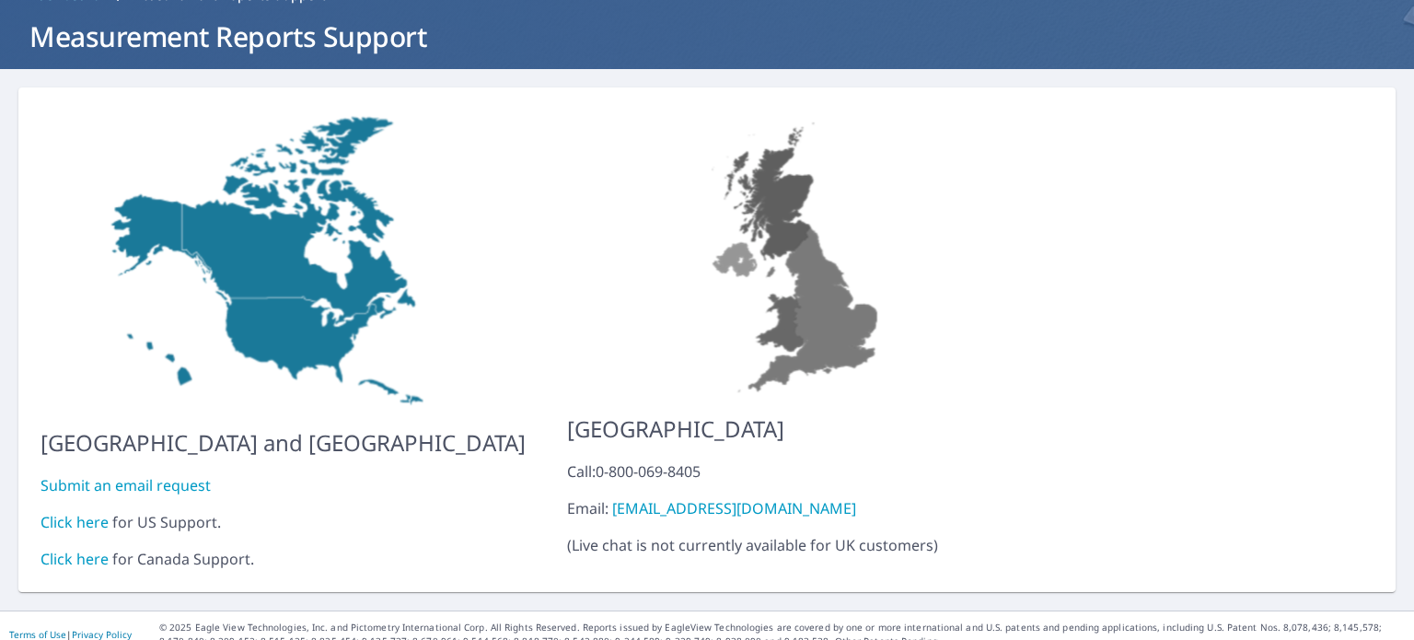
scroll to position [104, 0]
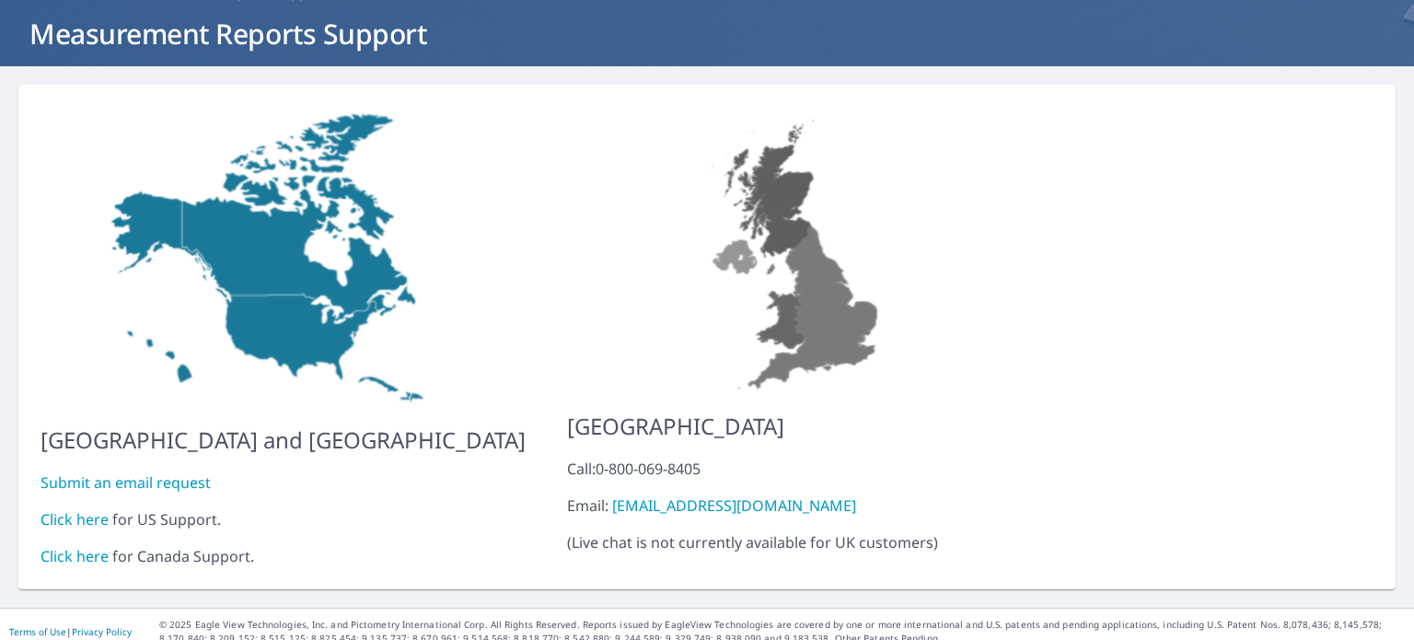
click at [86, 509] on link "Click here" at bounding box center [75, 519] width 68 height 20
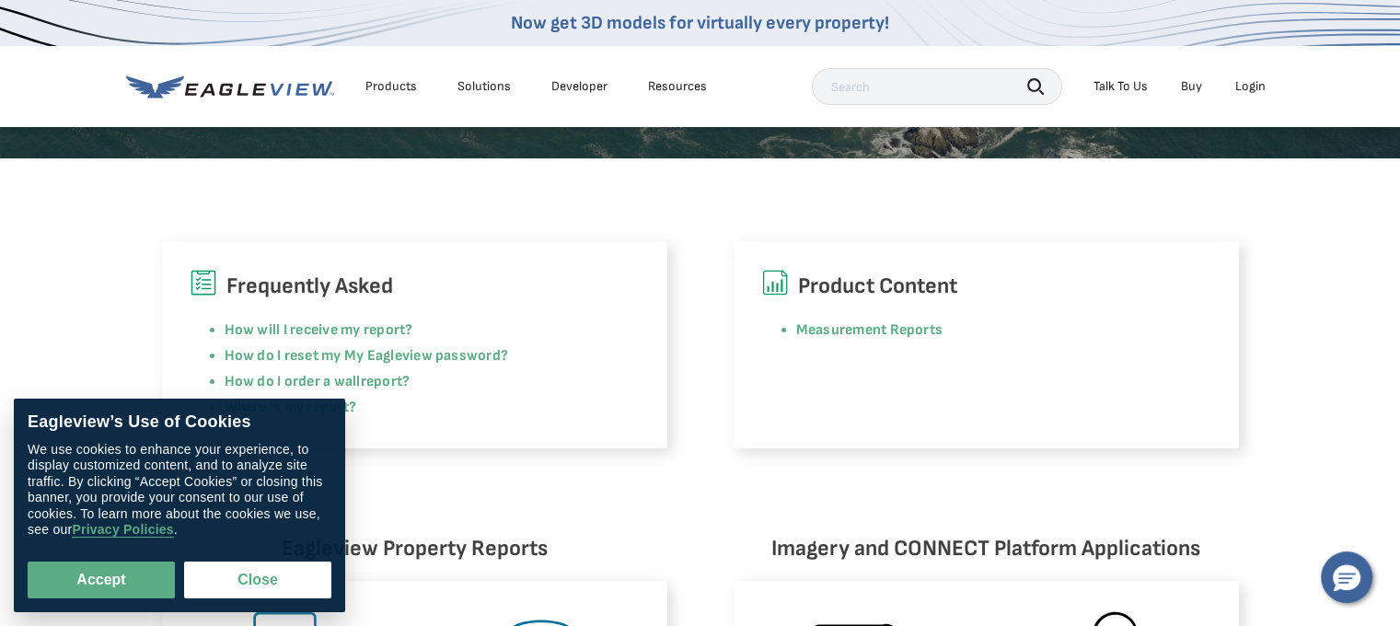
scroll to position [460, 0]
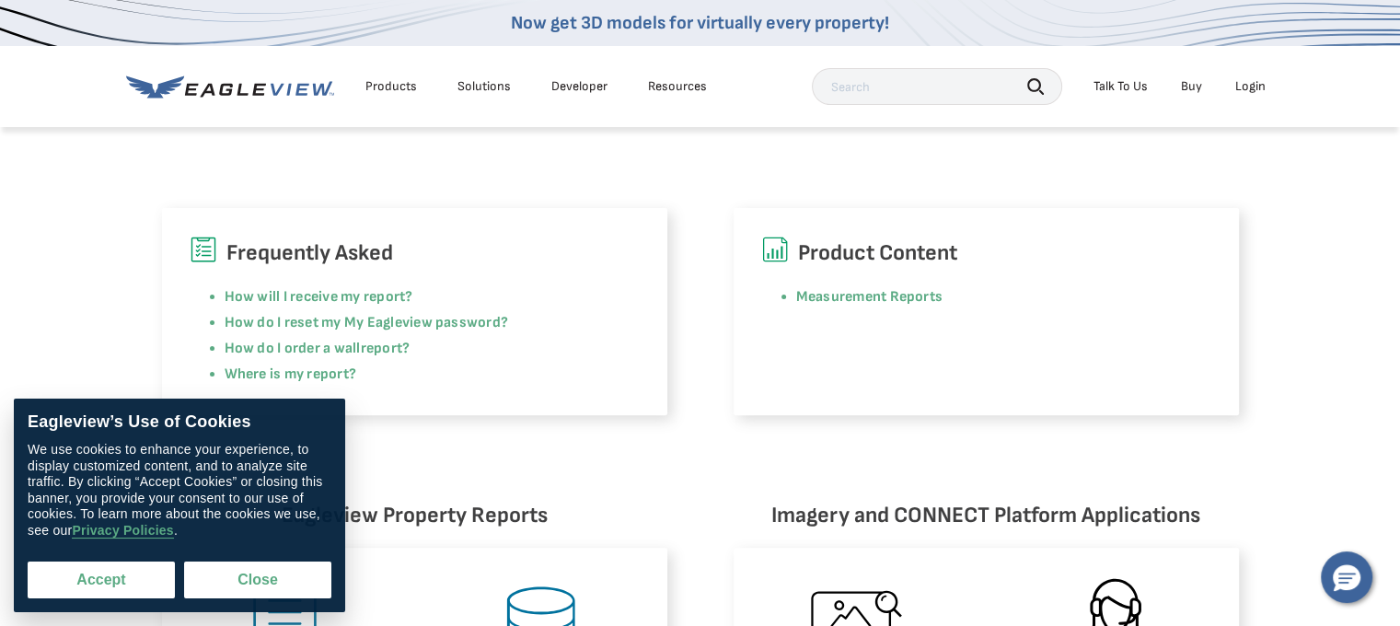
click at [136, 581] on button "Accept" at bounding box center [101, 580] width 147 height 37
checkbox input "true"
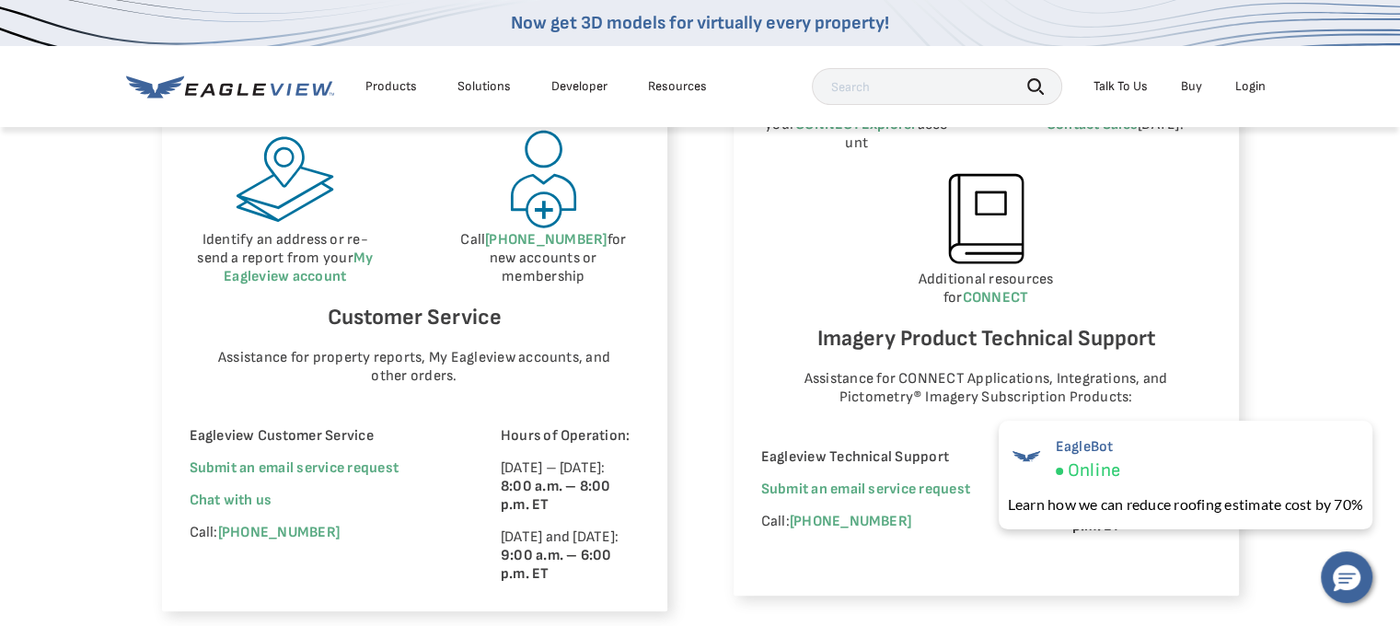
scroll to position [1105, 0]
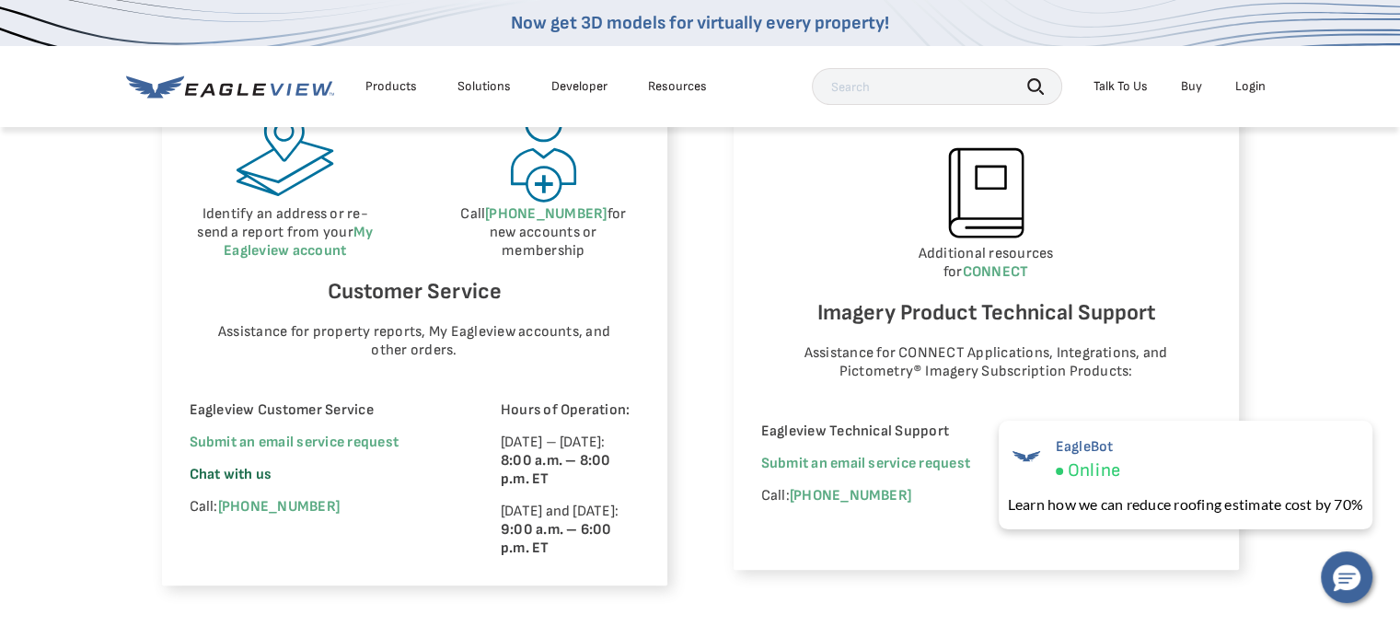
click at [226, 477] on span "Chat with us" at bounding box center [231, 474] width 83 height 17
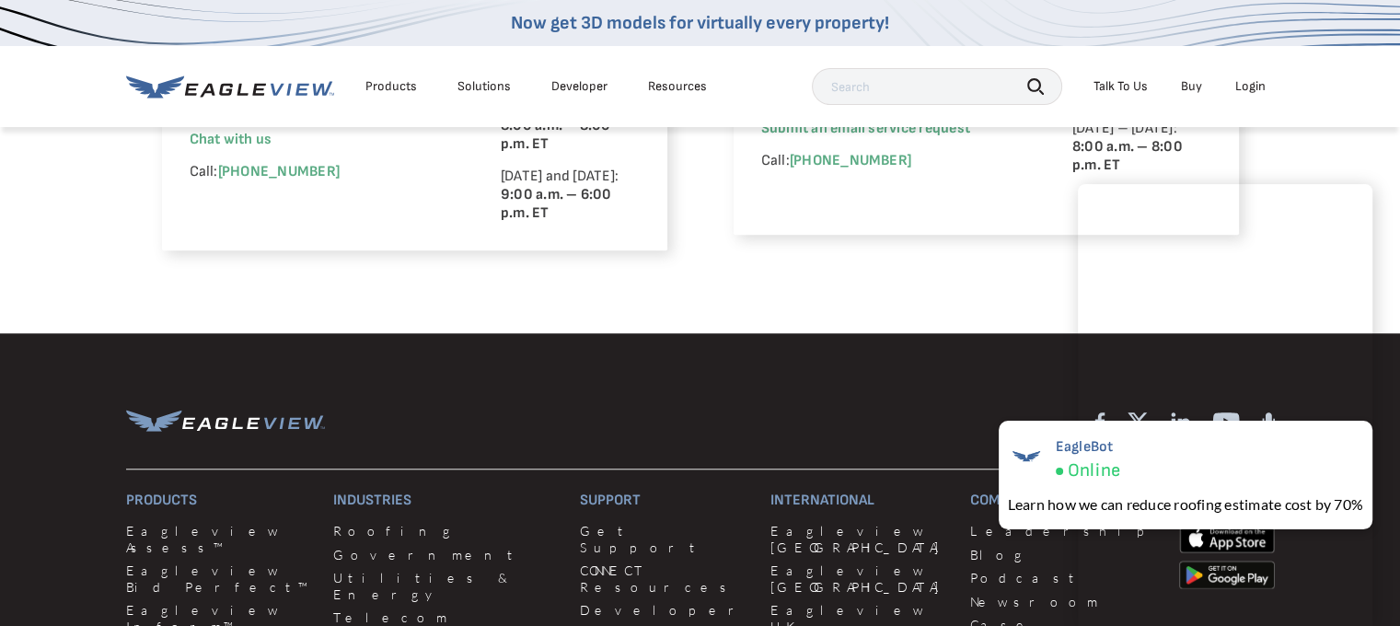
scroll to position [1473, 0]
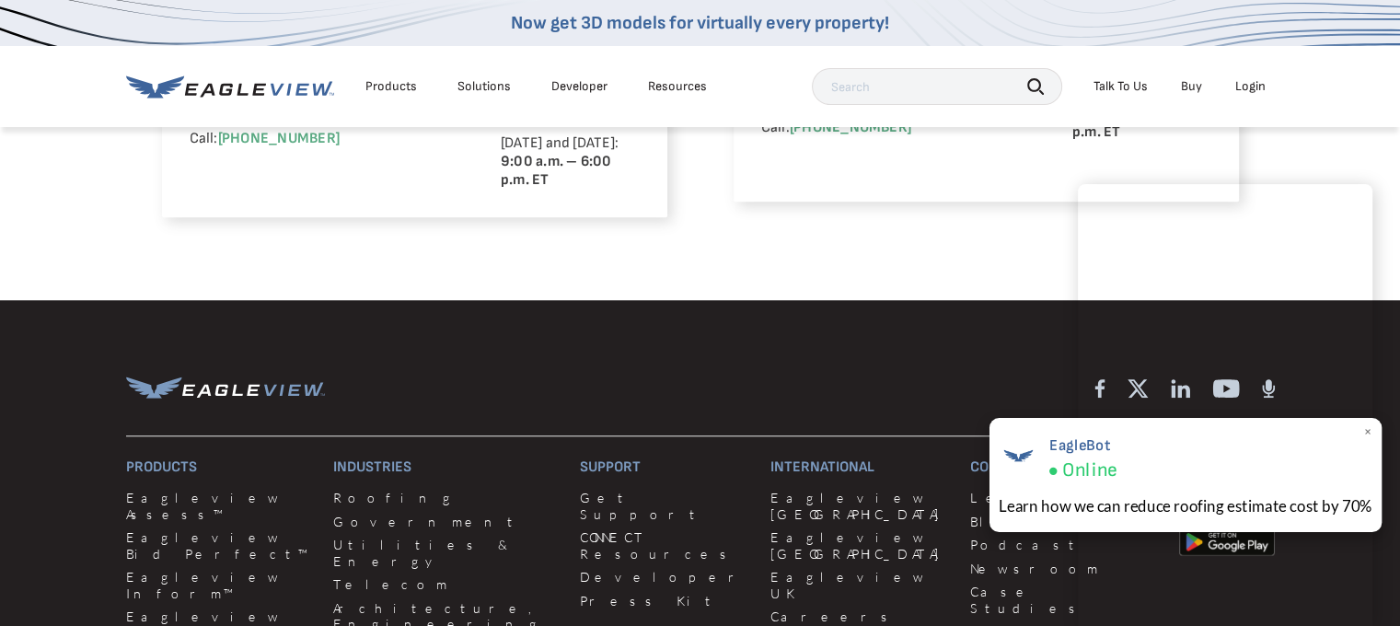
click at [1370, 430] on span "×" at bounding box center [1368, 432] width 10 height 19
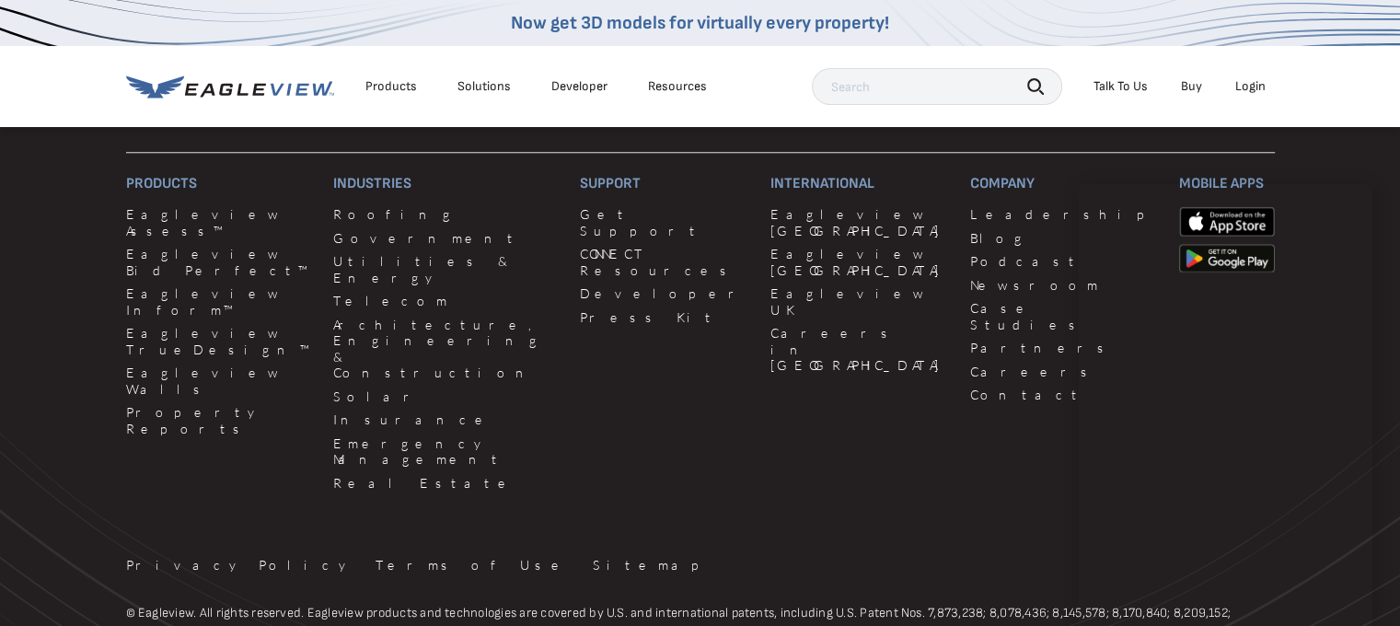
scroll to position [1842, 0]
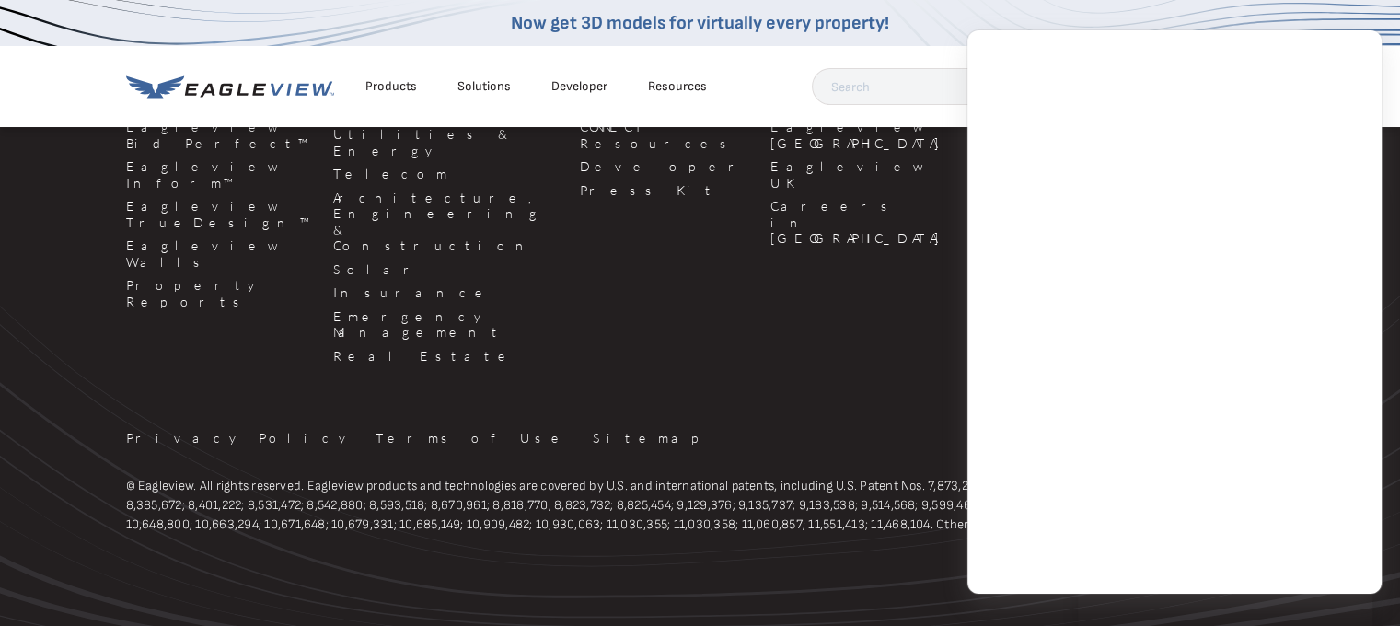
scroll to position [1888, 0]
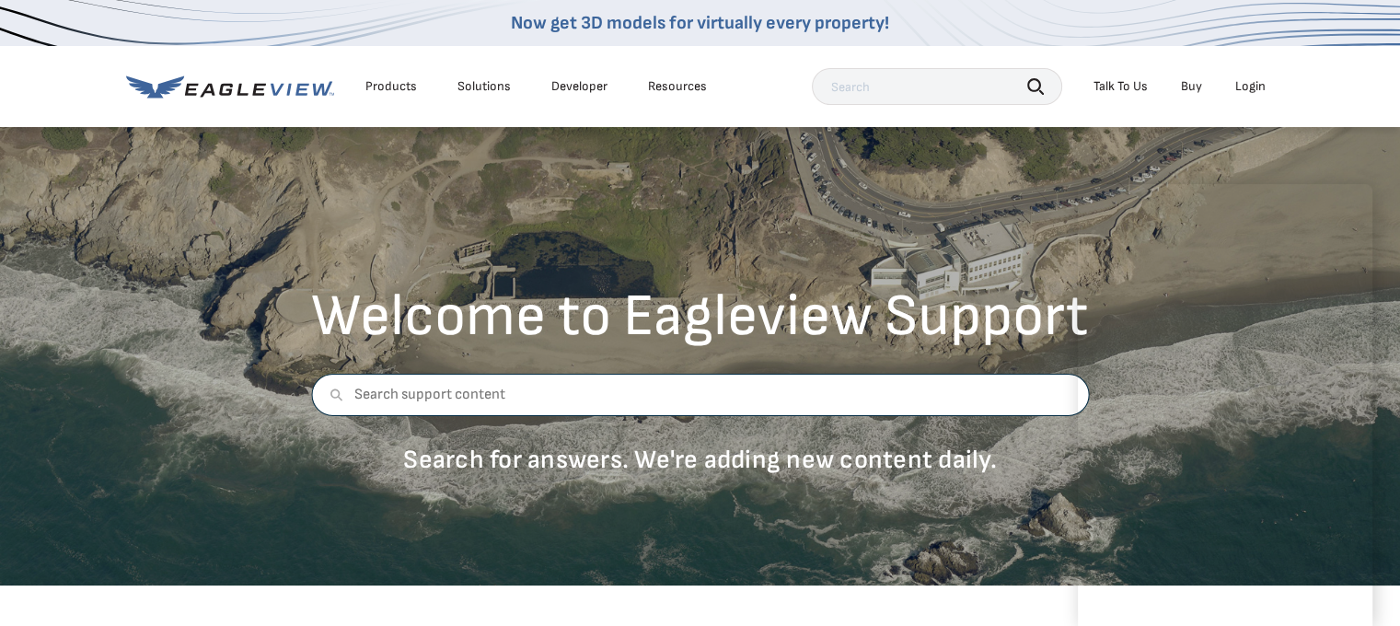
click at [446, 401] on input "text" at bounding box center [700, 395] width 778 height 42
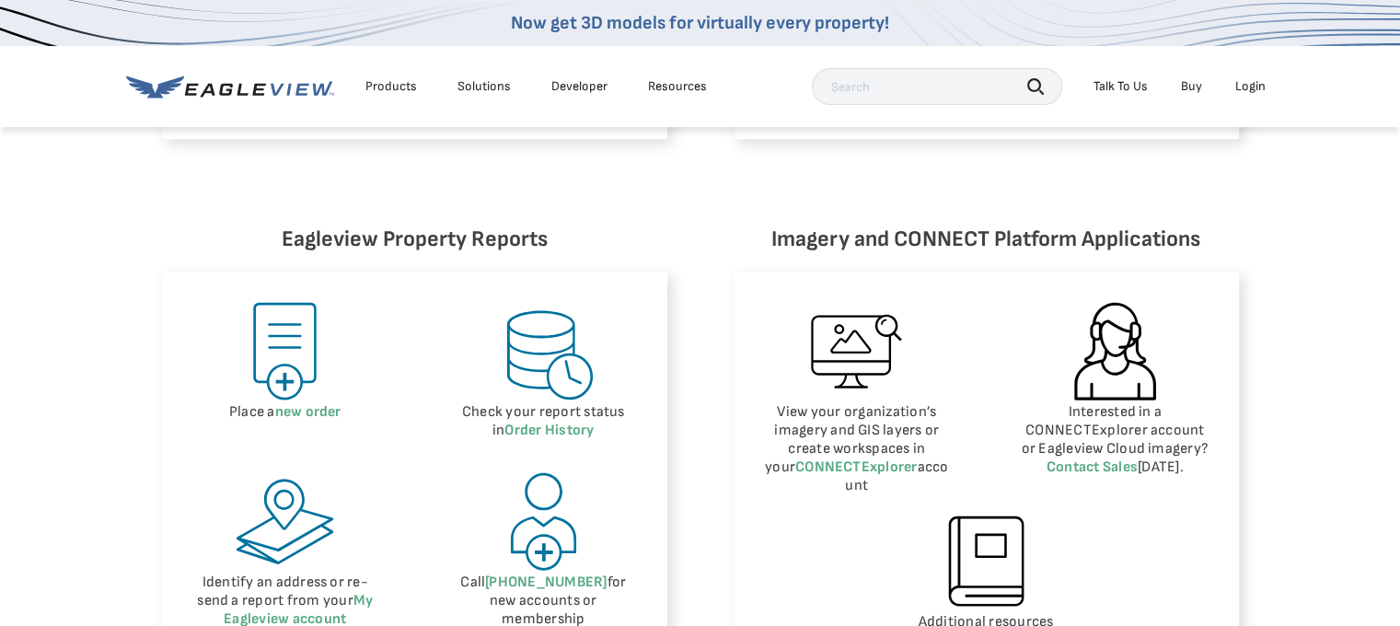
scroll to position [829, 0]
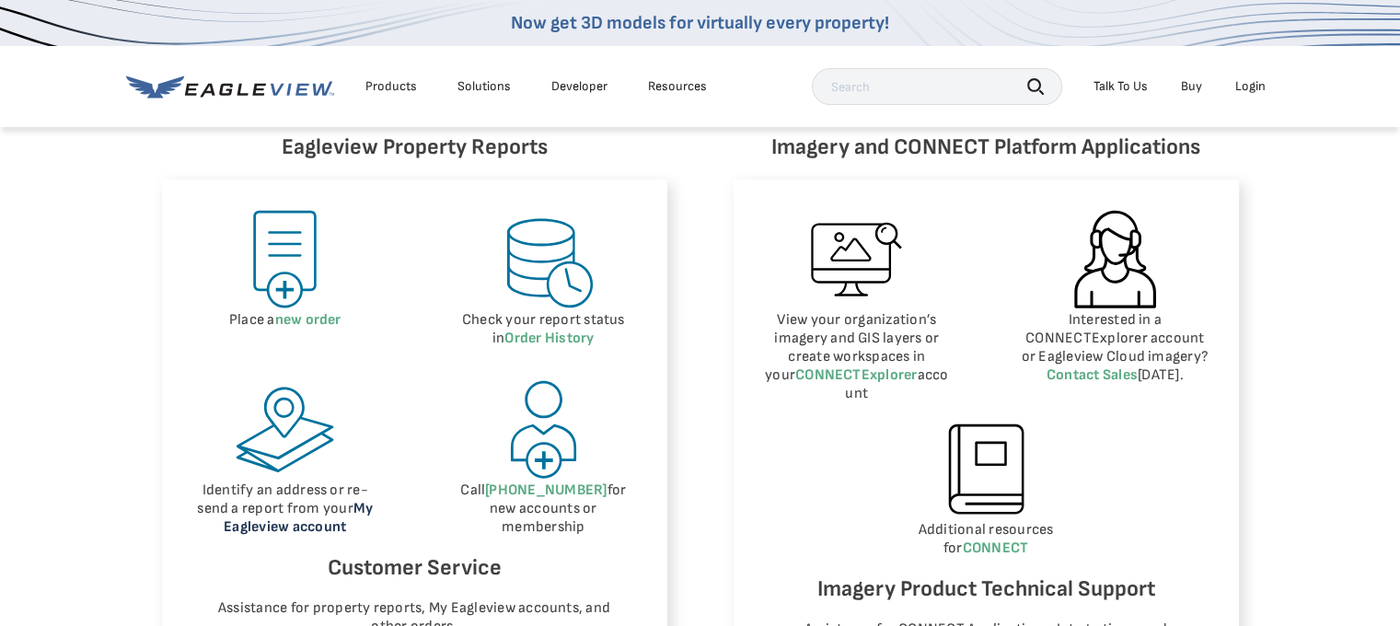
click at [291, 525] on link "My Eagleview account" at bounding box center [298, 518] width 149 height 36
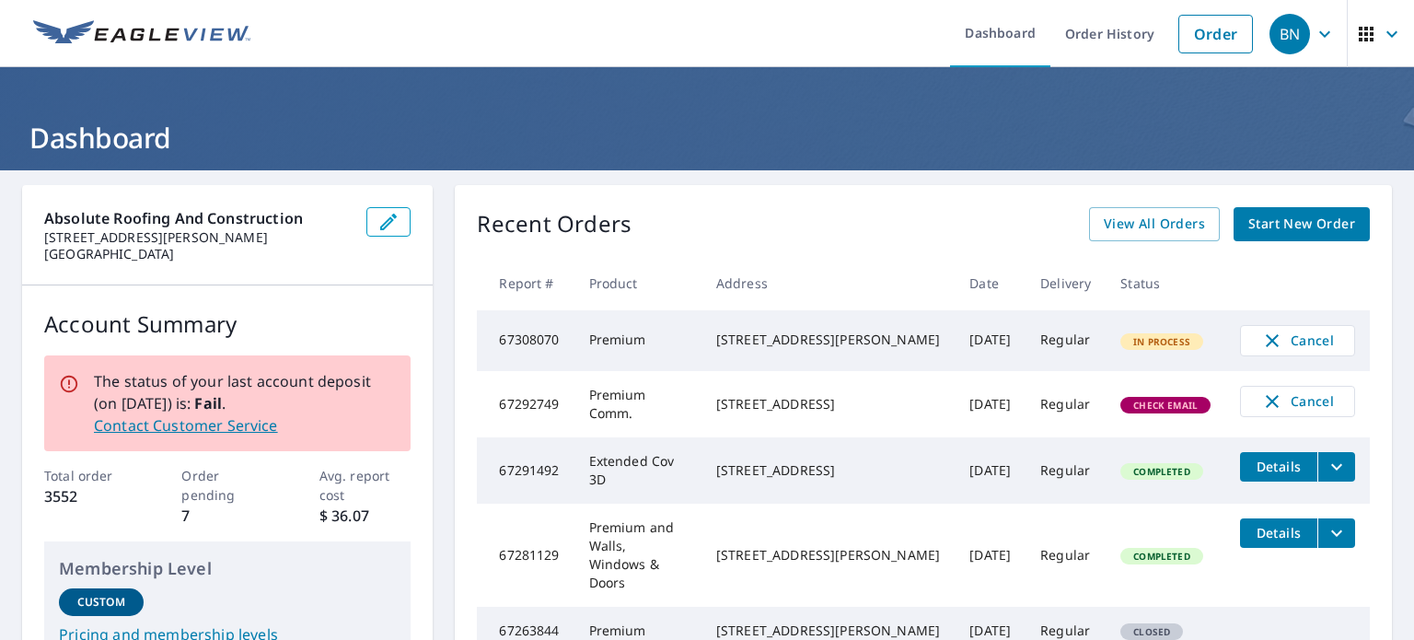
click at [796, 342] on div "411 Ravine Dr Aurora, OH 44202" at bounding box center [828, 340] width 224 height 18
click at [1062, 342] on td "Regular" at bounding box center [1066, 340] width 80 height 61
click at [991, 27] on link "Dashboard" at bounding box center [1000, 33] width 100 height 67
click at [1314, 33] on icon "button" at bounding box center [1325, 34] width 22 height 22
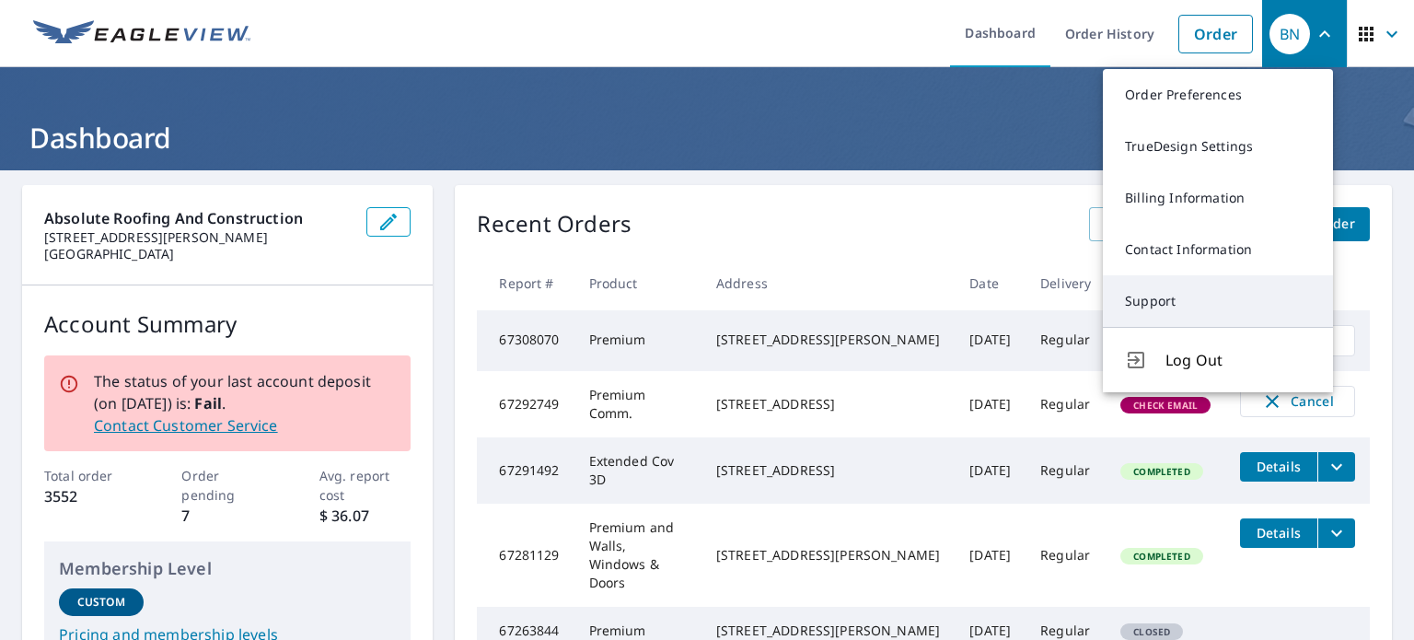
click at [1158, 302] on link "Support" at bounding box center [1218, 301] width 230 height 52
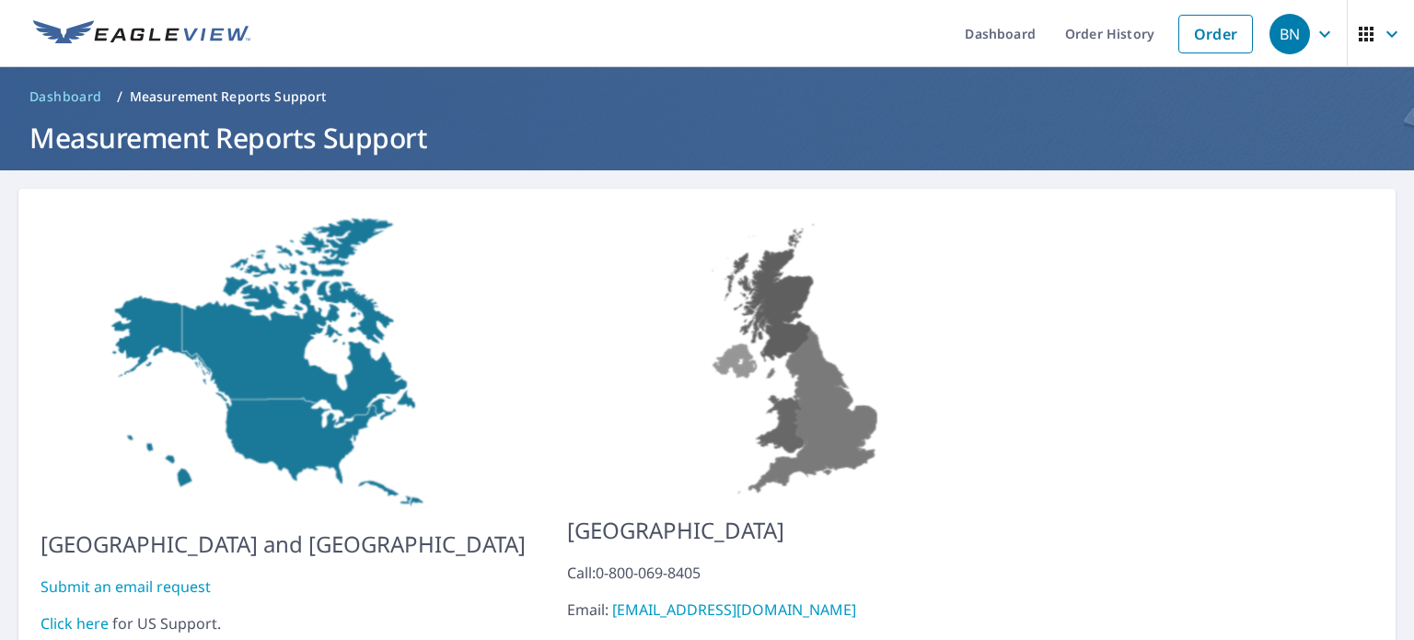
click at [82, 576] on link "Submit an email request" at bounding box center [126, 586] width 170 height 20
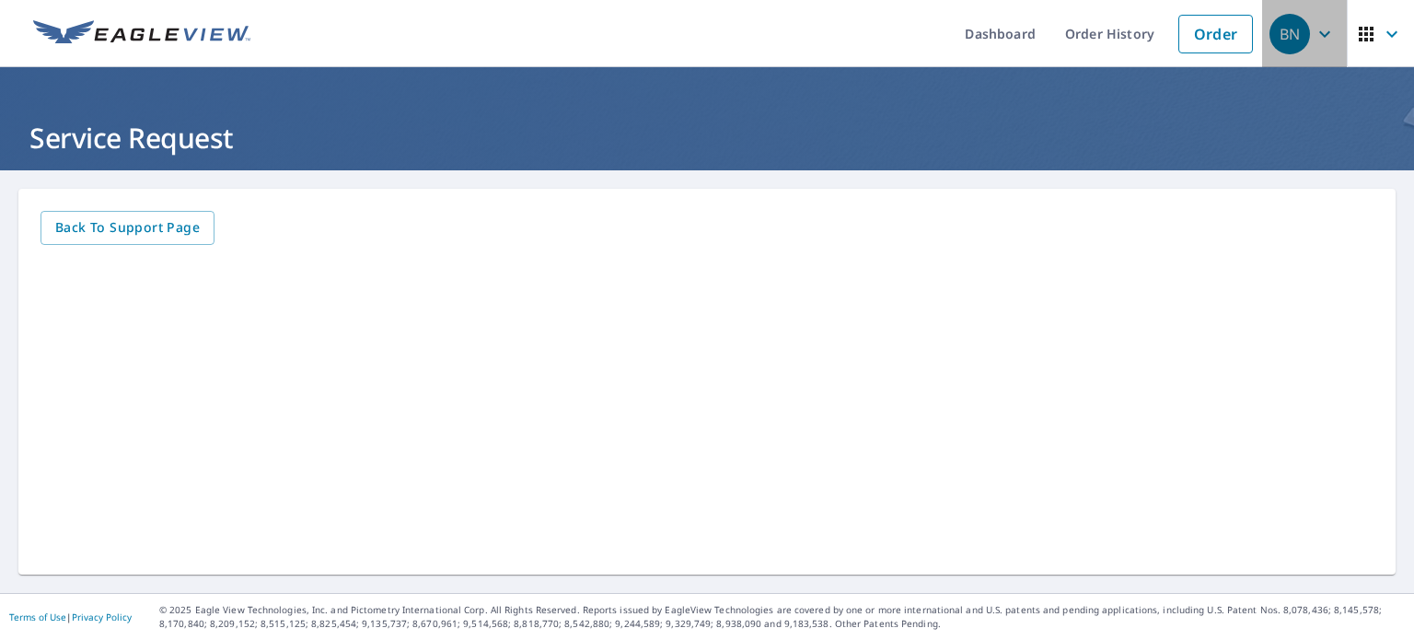
click at [1314, 37] on icon "button" at bounding box center [1325, 34] width 22 height 22
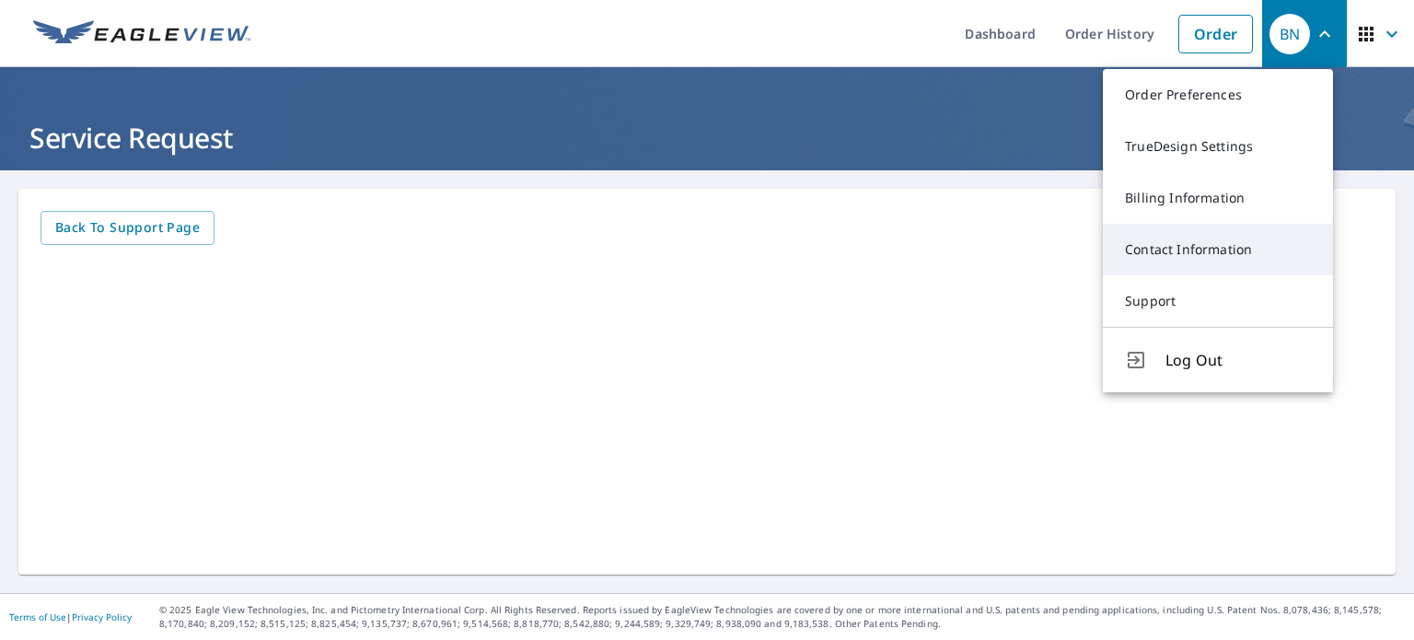
click at [1219, 241] on link "Contact Information" at bounding box center [1218, 250] width 230 height 52
